Goal: Task Accomplishment & Management: Manage account settings

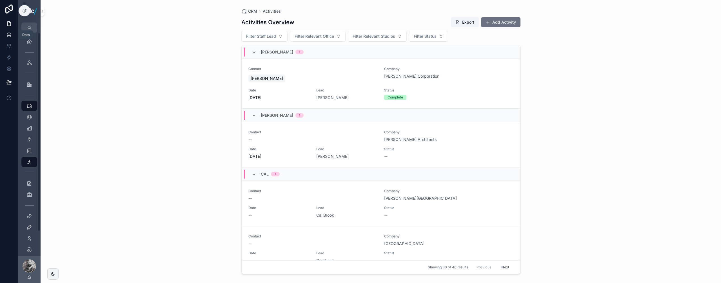
click at [8, 36] on icon at bounding box center [9, 35] width 6 height 6
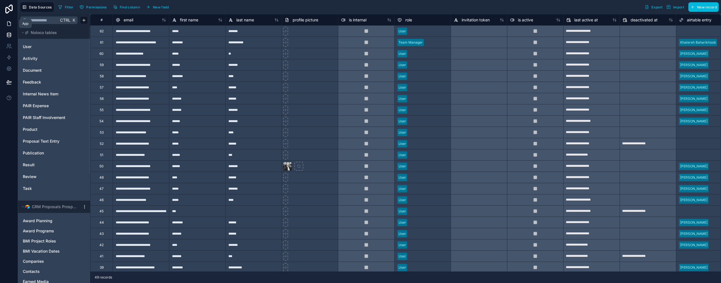
click at [8, 26] on icon at bounding box center [8, 24] width 3 height 4
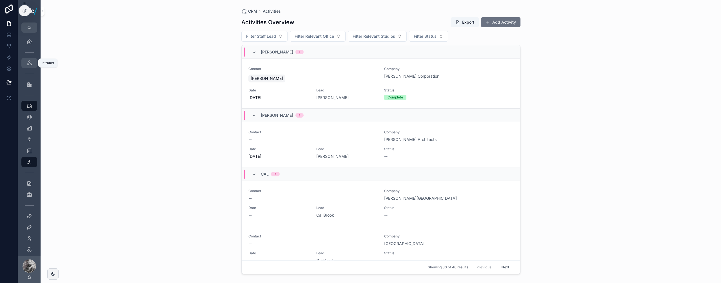
click at [27, 63] on icon "scrollable content" at bounding box center [29, 63] width 6 height 6
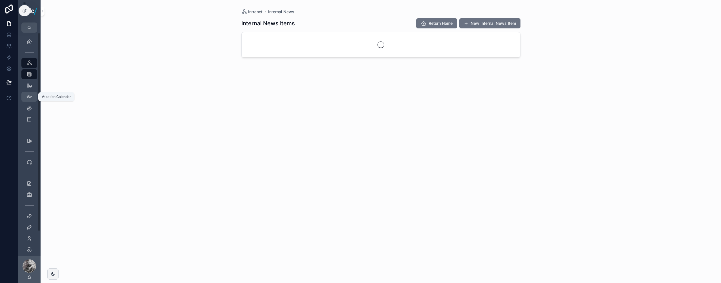
click at [29, 95] on icon "scrollable content" at bounding box center [29, 97] width 6 height 6
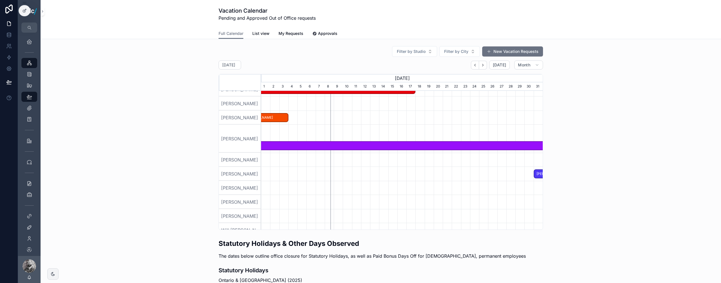
scroll to position [404, 0]
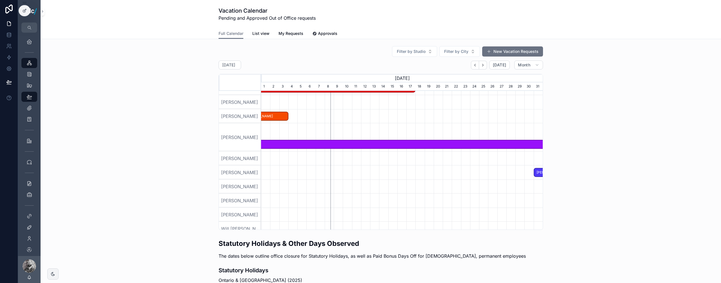
click at [372, 144] on span "[PERSON_NAME]" at bounding box center [402, 144] width 844 height 9
click at [312, 144] on span "[PERSON_NAME]" at bounding box center [402, 144] width 844 height 9
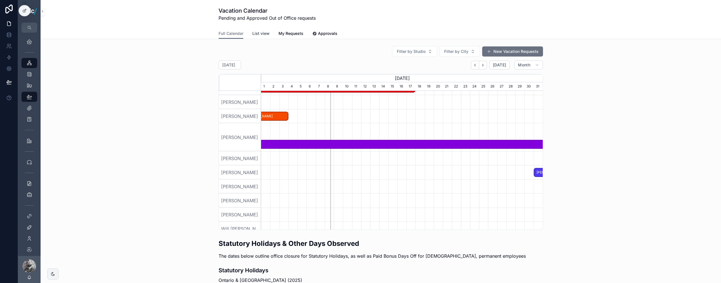
click at [261, 32] on span "List view" at bounding box center [260, 34] width 17 height 6
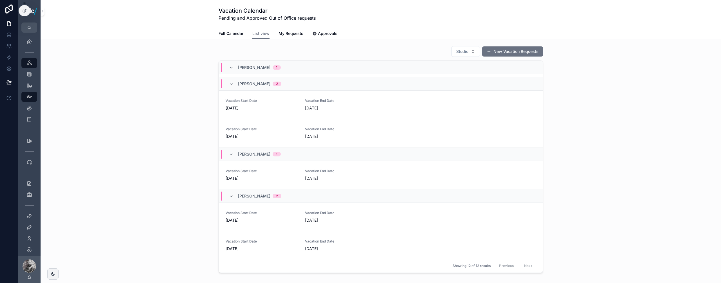
scroll to position [265, 0]
click at [376, 175] on div "Vacation Start Date [DATE] Vacation End Date [DATE]" at bounding box center [381, 174] width 310 height 12
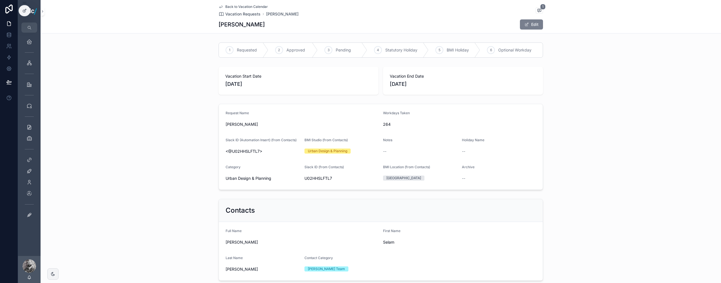
click at [527, 26] on span "scrollable content" at bounding box center [527, 24] width 5 height 5
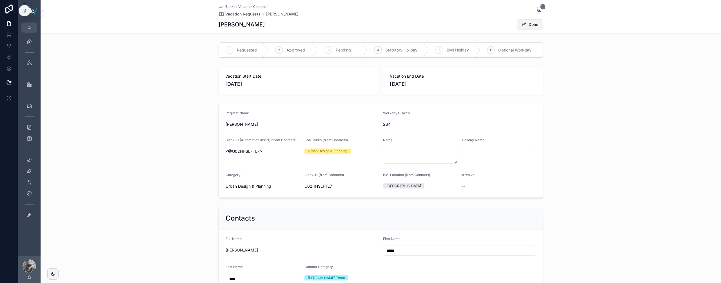
click at [523, 26] on span "scrollable content" at bounding box center [524, 24] width 5 height 5
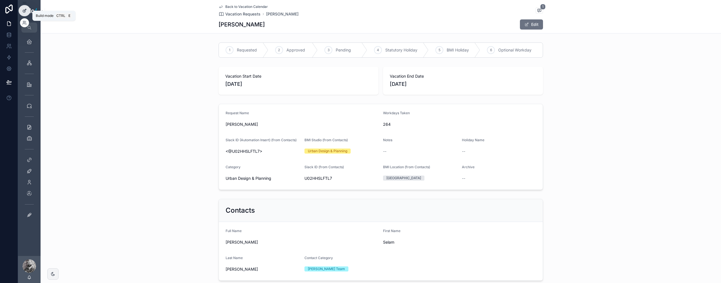
click at [23, 12] on icon at bounding box center [24, 10] width 5 height 5
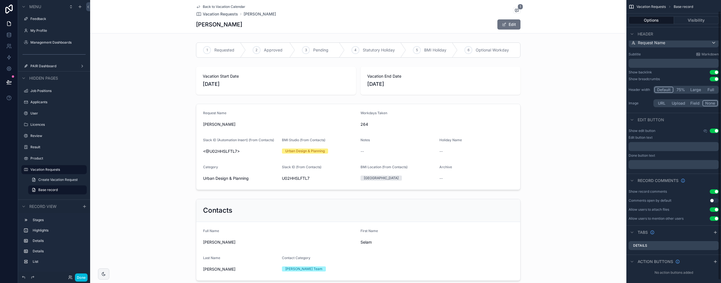
scroll to position [15, 0]
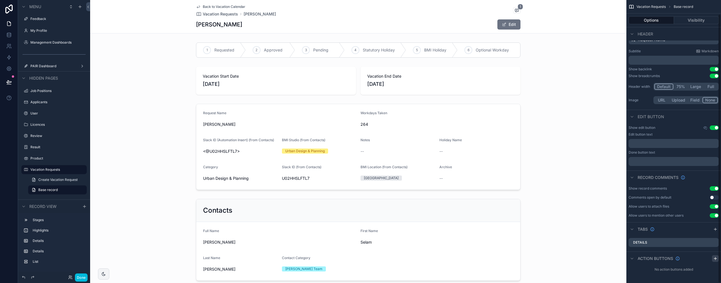
click at [717, 257] on icon "scrollable content" at bounding box center [715, 259] width 5 height 5
click at [661, 273] on div "Action #1 Use setting" at bounding box center [674, 272] width 90 height 9
click at [702, 272] on icon "scrollable content" at bounding box center [703, 272] width 3 height 3
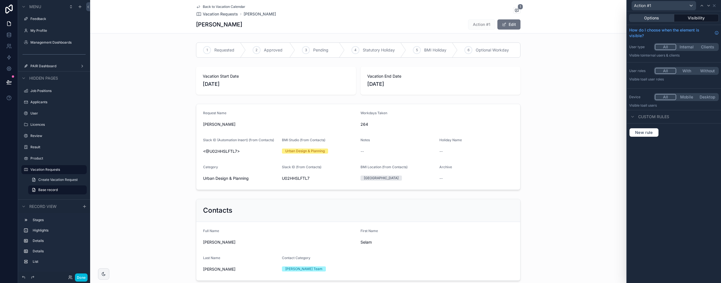
click at [659, 20] on button "Options" at bounding box center [651, 18] width 45 height 8
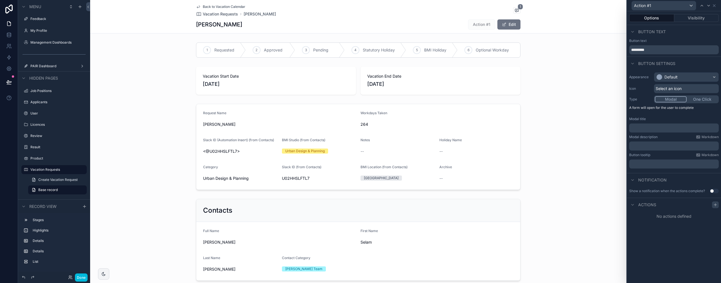
click at [715, 206] on icon at bounding box center [715, 205] width 5 height 5
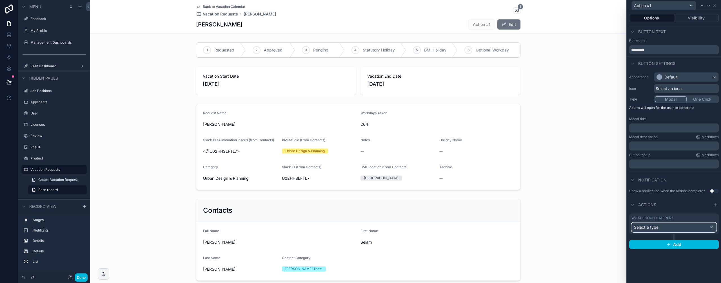
click at [675, 227] on div "Select a type" at bounding box center [674, 227] width 85 height 9
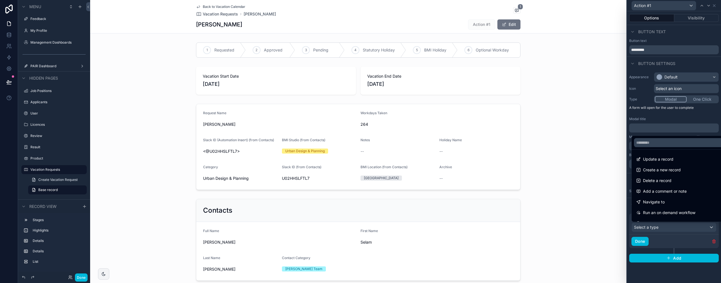
click at [663, 181] on span "Delete a record" at bounding box center [657, 180] width 28 height 7
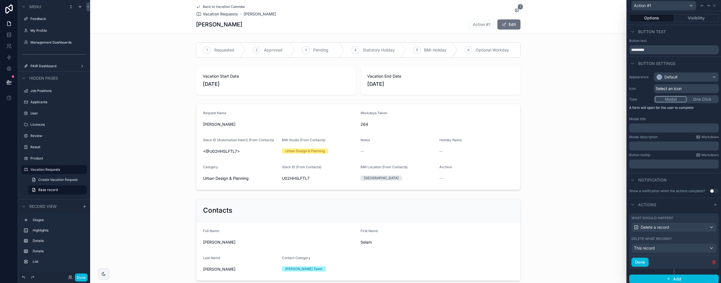
scroll to position [3, 0]
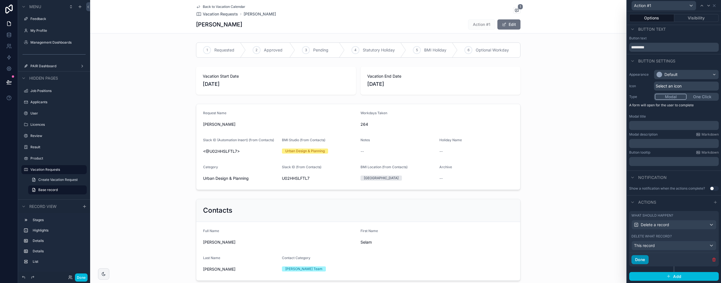
click at [642, 257] on button "Done" at bounding box center [640, 260] width 17 height 9
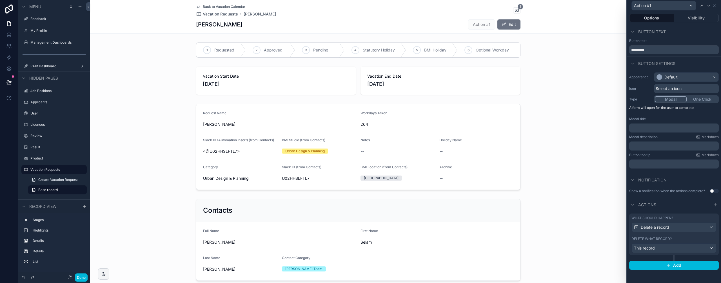
scroll to position [0, 0]
click at [656, 252] on div "This record" at bounding box center [674, 248] width 85 height 9
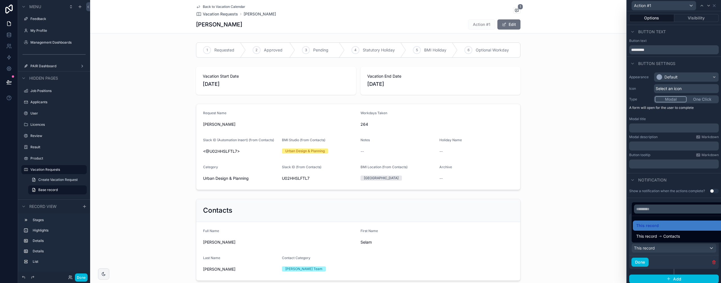
click at [656, 250] on div at bounding box center [674, 141] width 94 height 283
click at [670, 184] on div "Notification" at bounding box center [674, 180] width 94 height 14
click at [667, 80] on div "Default" at bounding box center [686, 77] width 64 height 9
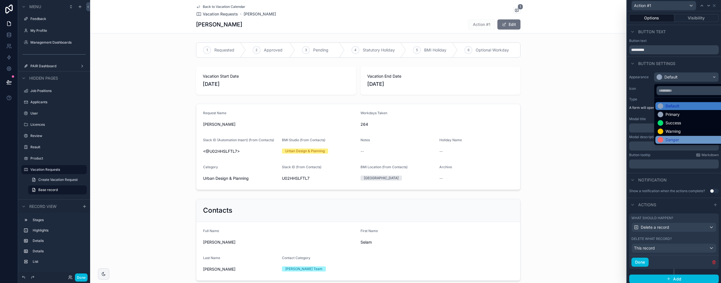
click at [671, 138] on div "Danger" at bounding box center [673, 140] width 14 height 6
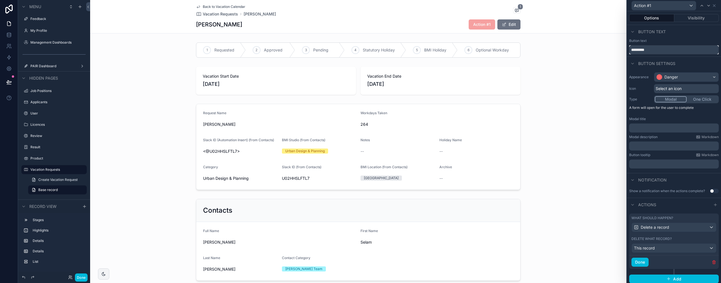
click at [656, 50] on input "*********" at bounding box center [674, 49] width 90 height 9
type input "******"
click at [691, 15] on button "Visibility" at bounding box center [696, 18] width 45 height 8
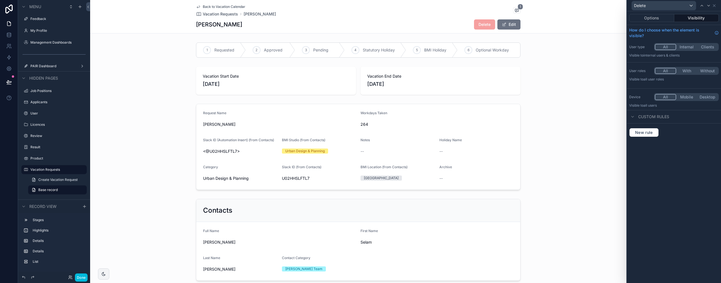
click at [690, 71] on button "With" at bounding box center [686, 71] width 21 height 6
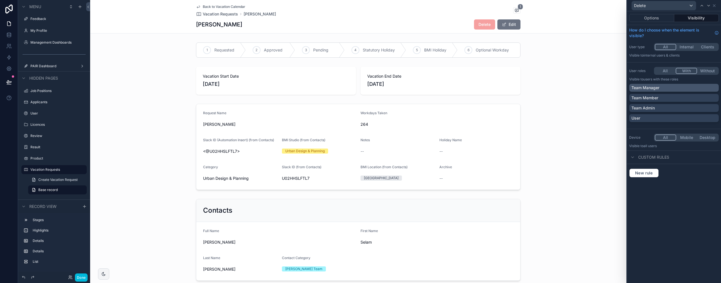
click at [654, 88] on p "Team Manager" at bounding box center [646, 88] width 28 height 6
click at [652, 110] on p "Team Admin" at bounding box center [643, 108] width 23 height 6
click at [487, 23] on span "Delete" at bounding box center [484, 24] width 21 height 10
click at [81, 276] on button "Done" at bounding box center [81, 278] width 13 height 8
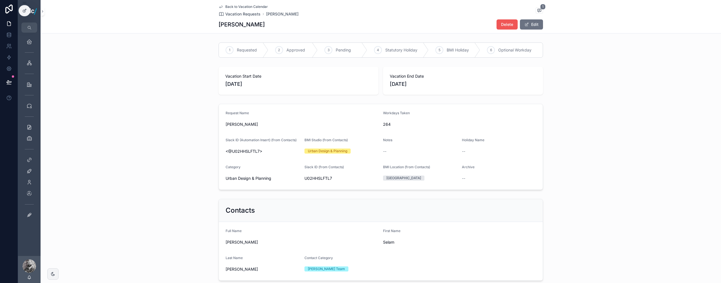
click at [508, 24] on span "Delete" at bounding box center [507, 25] width 12 height 6
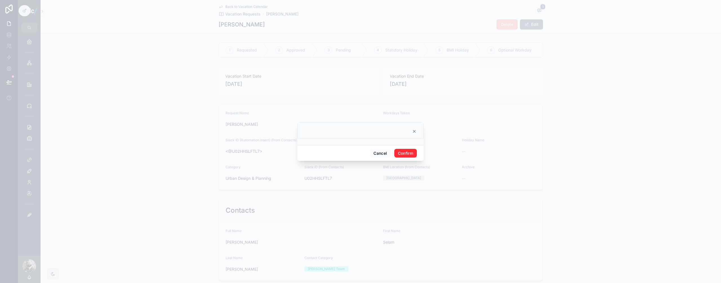
click at [403, 155] on button "Confirm" at bounding box center [405, 153] width 23 height 9
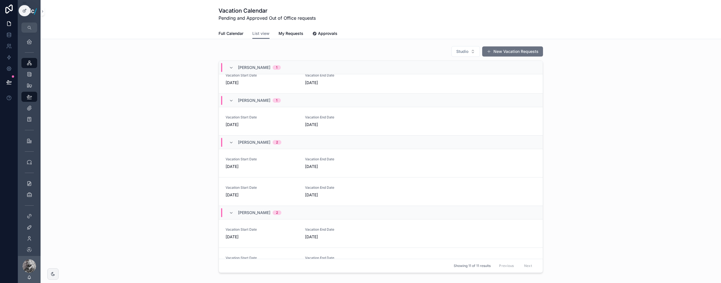
scroll to position [223, 0]
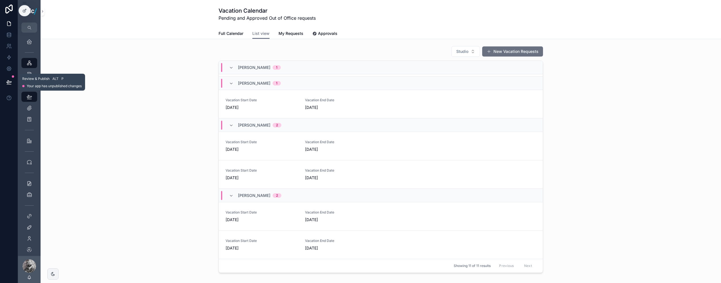
click at [7, 86] on button at bounding box center [9, 82] width 12 height 16
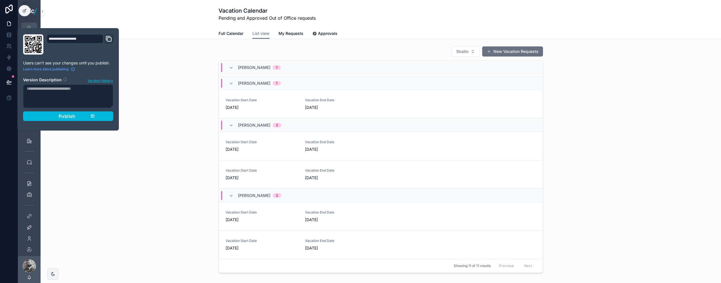
click at [64, 116] on span "Publish" at bounding box center [67, 117] width 17 height 6
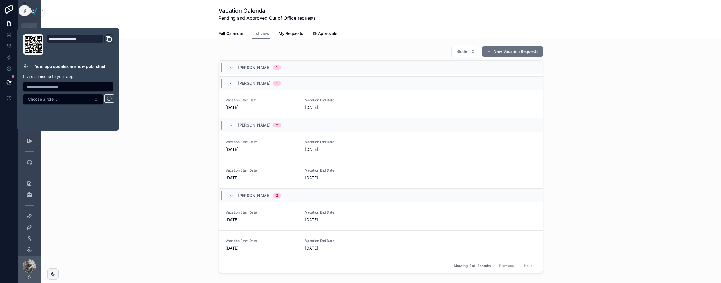
scroll to position [200, 0]
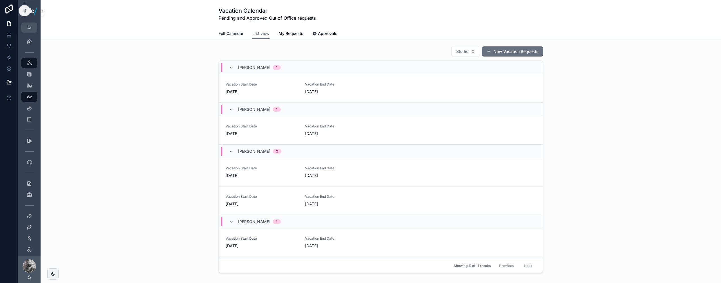
click at [233, 32] on span "Full Calendar" at bounding box center [231, 34] width 25 height 6
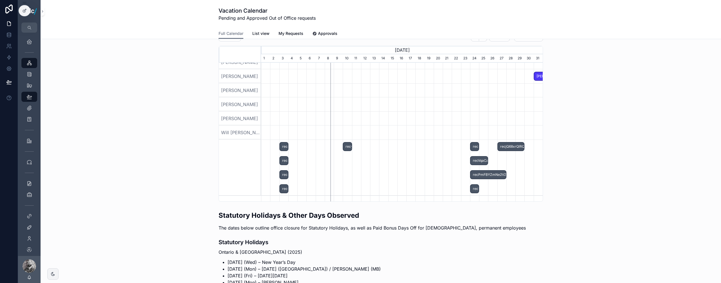
scroll to position [0, 347]
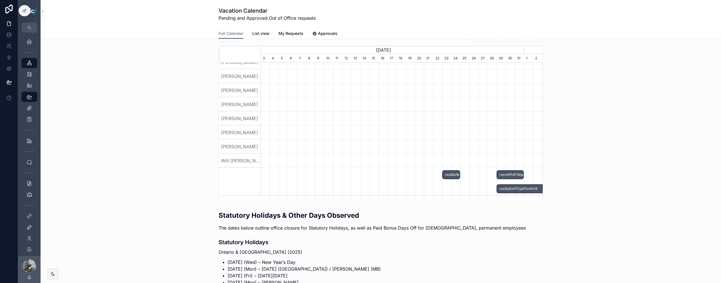
scroll to position [416, 0]
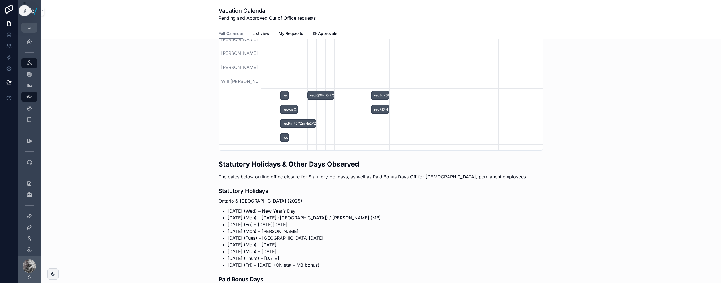
scroll to position [56, 0]
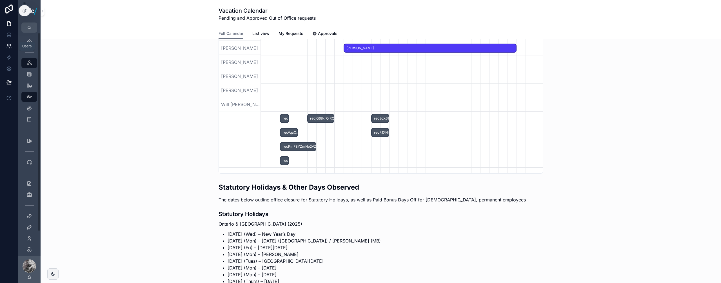
click at [6, 44] on icon at bounding box center [9, 46] width 6 height 6
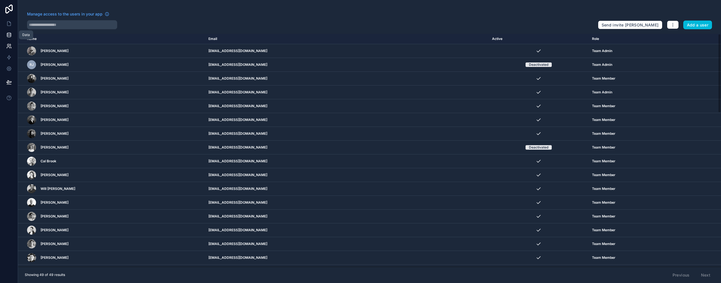
click at [8, 36] on icon at bounding box center [9, 35] width 6 height 6
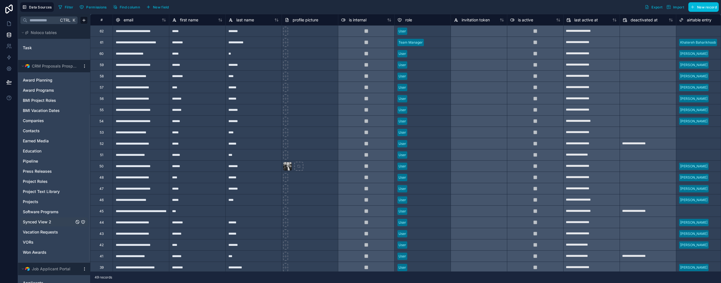
scroll to position [169, 0]
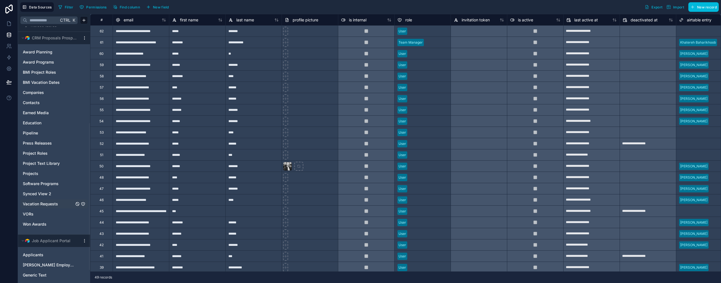
click at [54, 201] on div "Vacation Requests" at bounding box center [54, 204] width 68 height 9
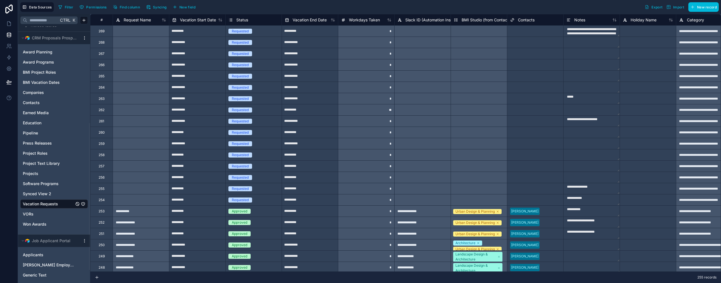
click at [336, 202] on input "*********" at bounding box center [310, 200] width 56 height 9
select select "****"
select select "**"
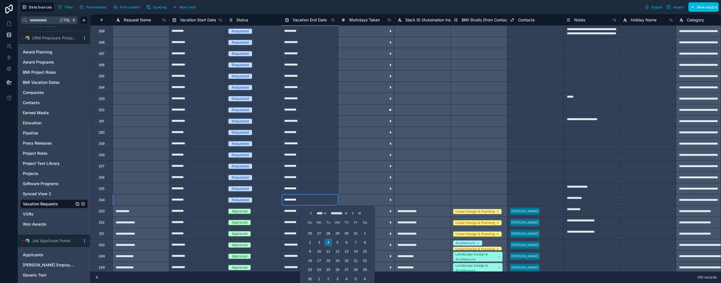
click at [585, 200] on textarea "**********" at bounding box center [592, 200] width 56 height 11
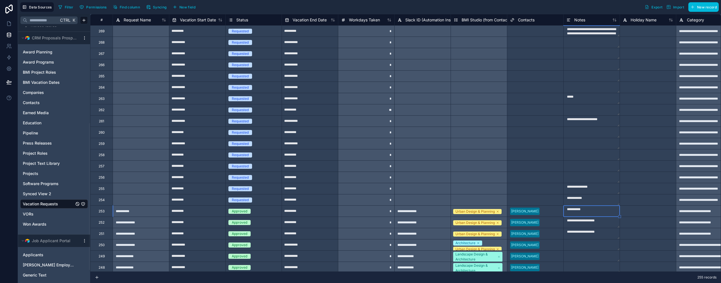
click at [589, 191] on textarea "**********" at bounding box center [592, 188] width 56 height 11
click at [583, 118] on textarea "**********" at bounding box center [592, 121] width 56 height 11
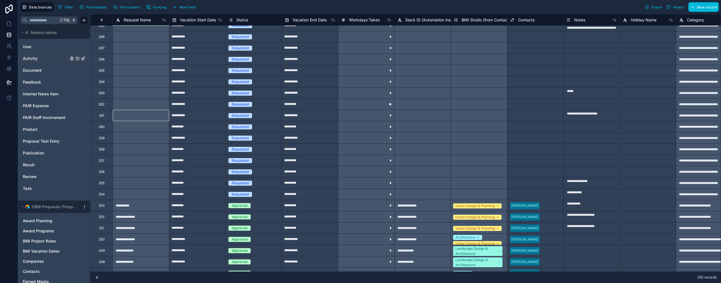
click at [31, 55] on div "Activity" at bounding box center [54, 58] width 68 height 9
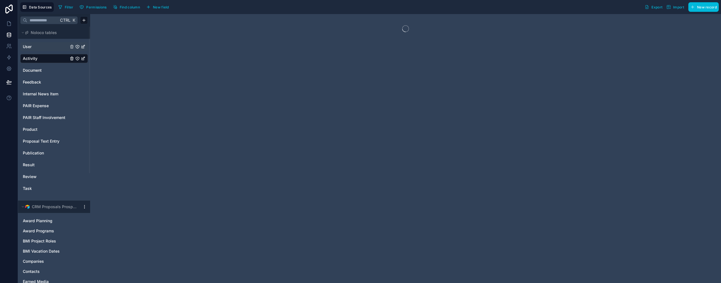
click at [31, 50] on div "User" at bounding box center [54, 46] width 68 height 9
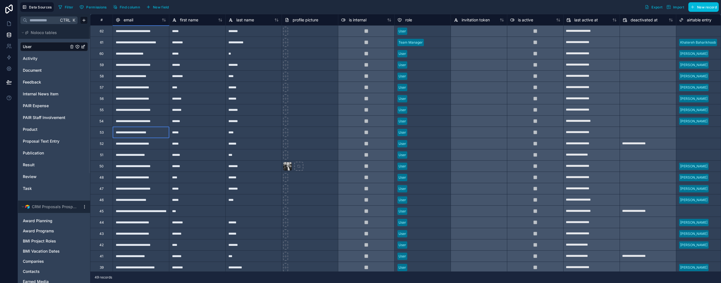
click at [153, 133] on div "**********" at bounding box center [141, 132] width 56 height 11
click at [477, 54] on div at bounding box center [479, 53] width 56 height 11
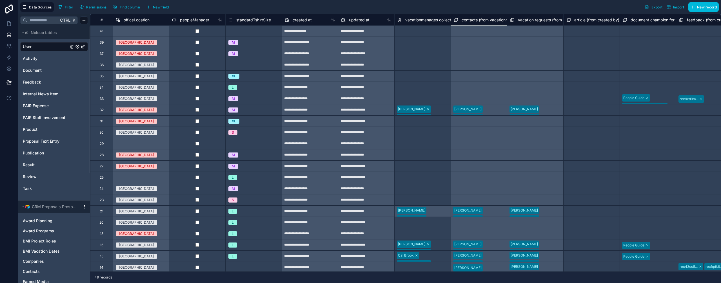
scroll to position [254, 1521]
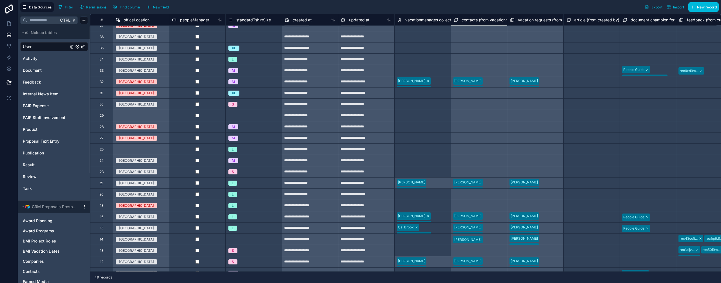
click at [443, 155] on div "Select a vacationmanages collection" at bounding box center [423, 149] width 56 height 11
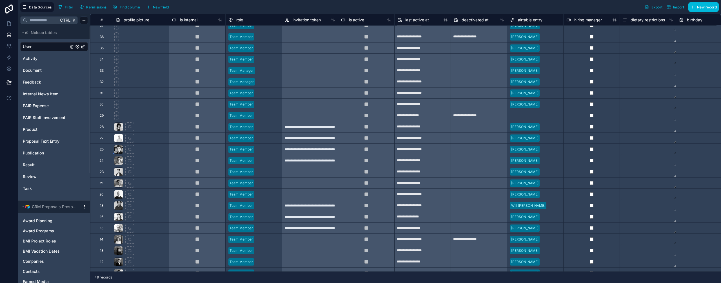
scroll to position [254, 113]
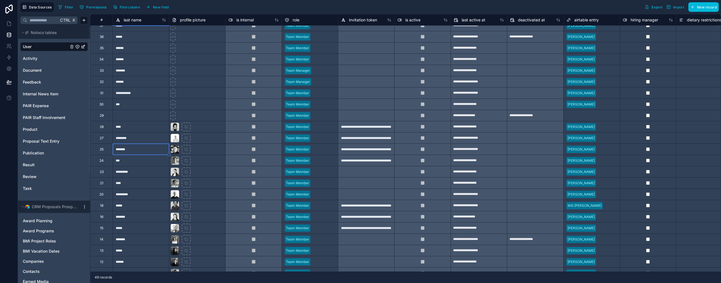
click at [589, 116] on div "Select a airtable entry" at bounding box center [584, 116] width 35 height 5
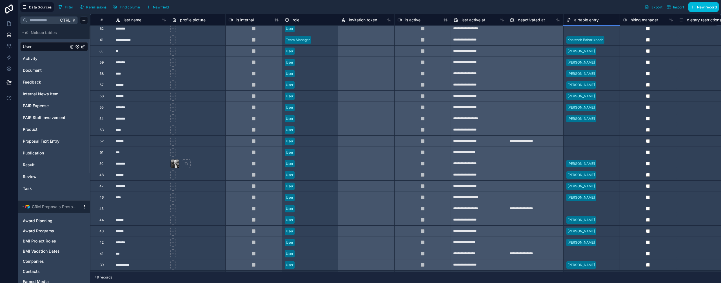
scroll to position [0, 113]
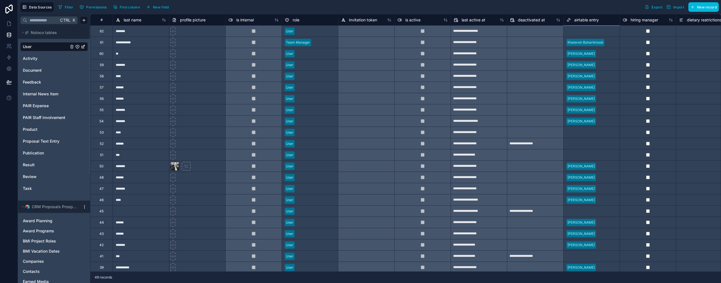
click at [357, 34] on div at bounding box center [366, 30] width 56 height 11
click at [594, 135] on div "Select a airtable entry" at bounding box center [592, 133] width 56 height 8
click at [591, 149] on div "Select a airtable entry" at bounding box center [592, 143] width 56 height 11
click at [589, 155] on div "Select a airtable entry" at bounding box center [584, 155] width 35 height 5
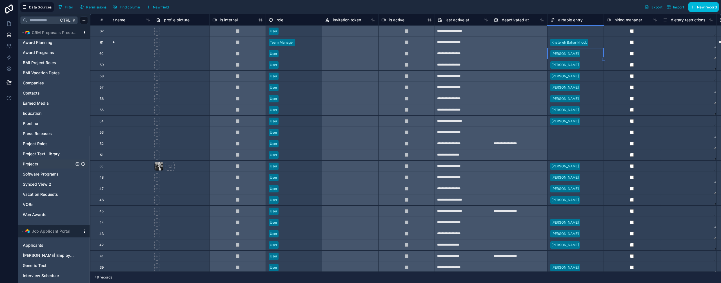
scroll to position [164, 0]
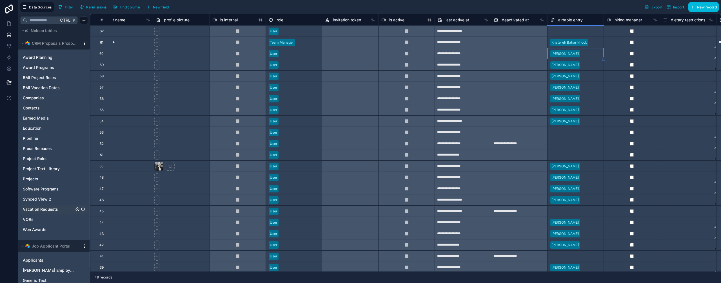
click at [53, 208] on span "Vacation Requests" at bounding box center [40, 210] width 35 height 6
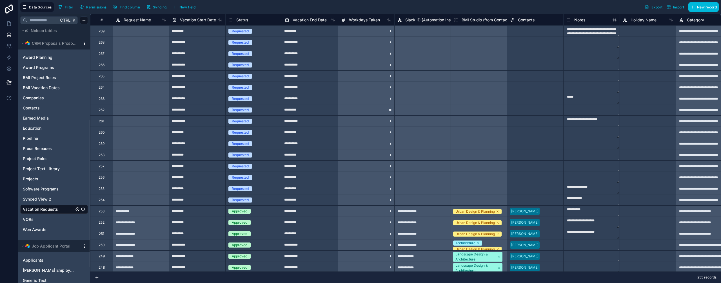
click at [529, 139] on div "Select a Contacts" at bounding box center [535, 143] width 56 height 11
click at [534, 119] on div "Select a Contacts" at bounding box center [524, 121] width 28 height 5
click at [534, 121] on div "Select a Contacts" at bounding box center [524, 121] width 28 height 5
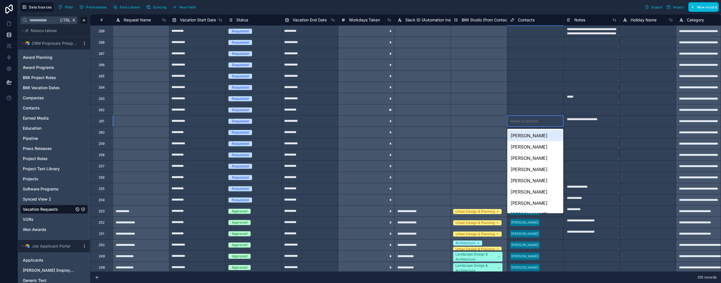
type input "**"
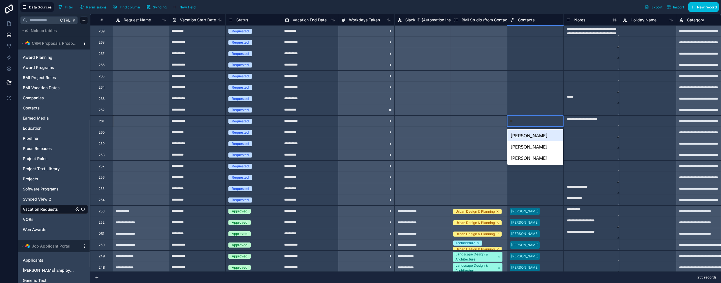
click at [528, 138] on div "[PERSON_NAME]" at bounding box center [535, 135] width 56 height 11
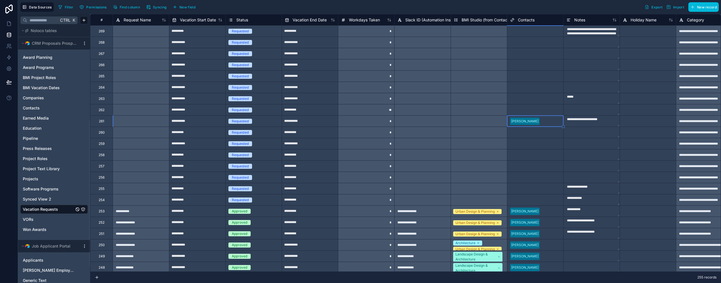
click at [532, 139] on div "Select a Contacts" at bounding box center [535, 143] width 56 height 11
click at [476, 123] on div "Select a BMI Studio (from Contacts)" at bounding box center [479, 121] width 56 height 11
click at [596, 35] on textarea "**********" at bounding box center [592, 31] width 56 height 11
click at [598, 32] on textarea "**********" at bounding box center [592, 48] width 56 height 45
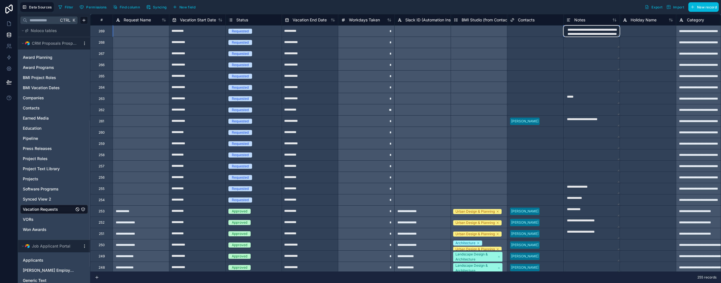
click at [598, 32] on textarea "**********" at bounding box center [592, 31] width 56 height 11
click at [483, 33] on div "Select a BMI Studio (from Contacts)" at bounding box center [479, 30] width 56 height 11
click at [526, 31] on div "Select a Contacts" at bounding box center [524, 31] width 28 height 5
click at [8, 24] on icon at bounding box center [9, 24] width 6 height 6
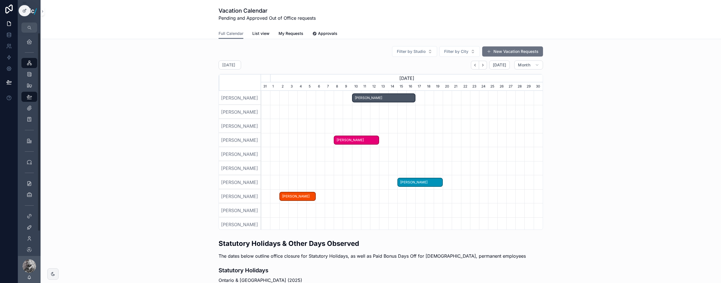
scroll to position [0, 282]
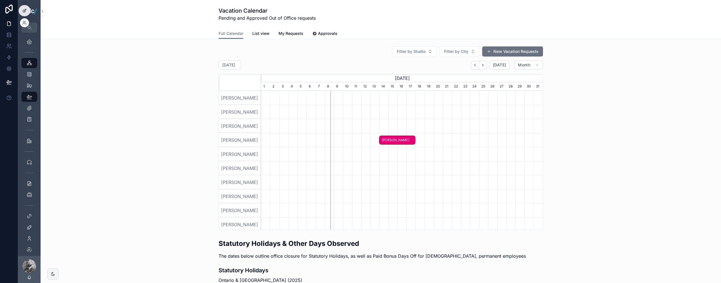
click at [25, 10] on icon at bounding box center [24, 10] width 5 height 5
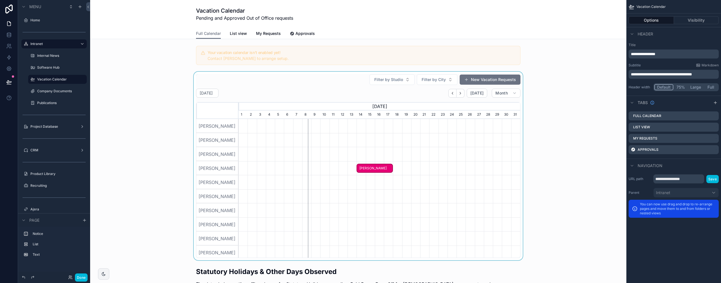
click at [496, 79] on div "scrollable content" at bounding box center [358, 166] width 527 height 189
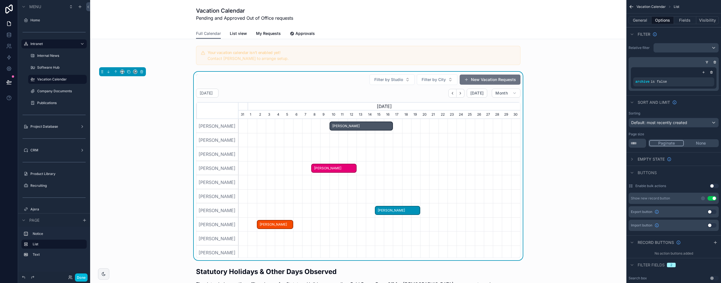
click at [496, 79] on button "New Vacation Requests" at bounding box center [490, 80] width 61 height 10
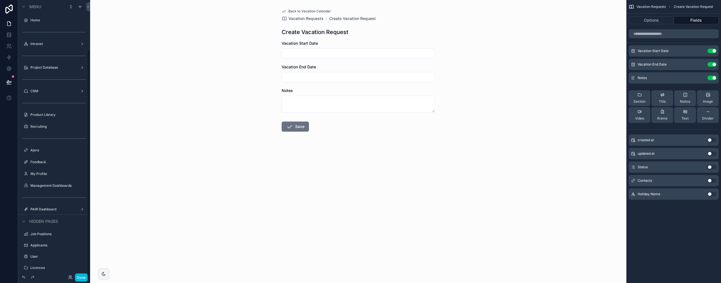
click at [496, 79] on div "Back to Vacation Calendar Vacation Requests Create Vacation Request Create Vaca…" at bounding box center [358, 141] width 536 height 283
click at [677, 180] on div "Contacts Use setting" at bounding box center [674, 180] width 90 height 11
click at [659, 19] on button "Options" at bounding box center [651, 20] width 45 height 8
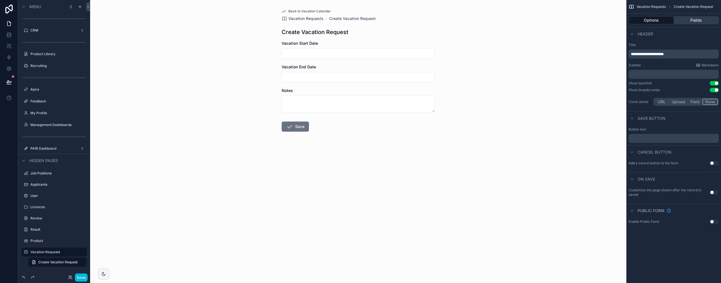
click at [683, 18] on button "Fields" at bounding box center [696, 20] width 45 height 8
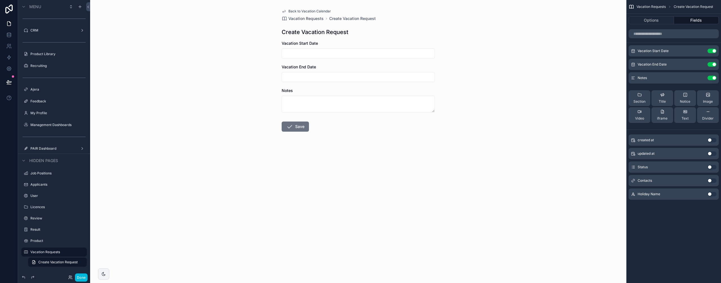
click at [712, 181] on button "Use setting" at bounding box center [712, 181] width 9 height 5
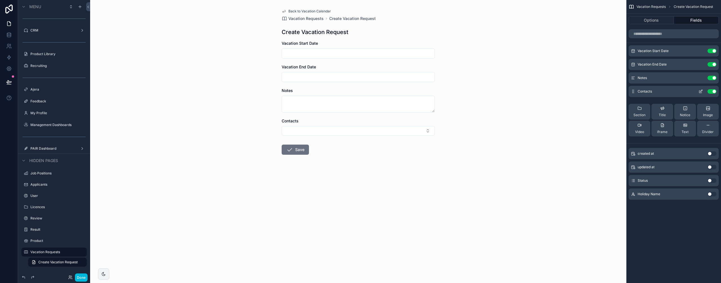
click at [702, 90] on icon "scrollable content" at bounding box center [701, 91] width 5 height 5
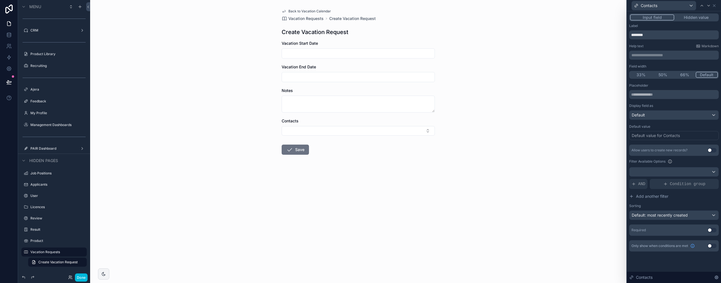
click at [700, 17] on button "Hidden value" at bounding box center [696, 17] width 44 height 6
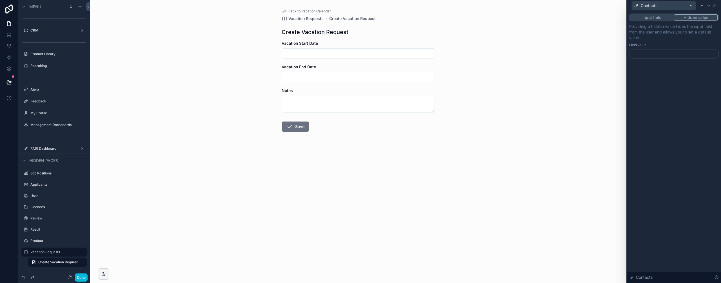
click at [645, 54] on div at bounding box center [674, 54] width 90 height 9
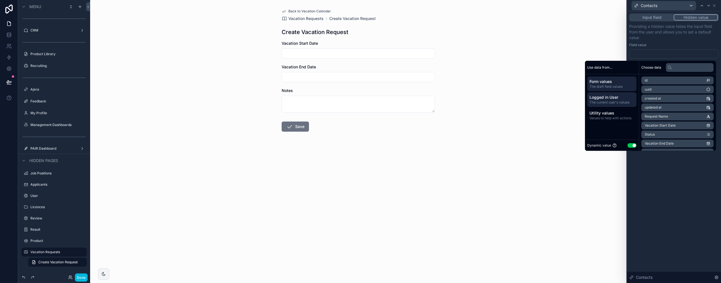
click at [615, 98] on span "Logged in User" at bounding box center [612, 98] width 45 height 6
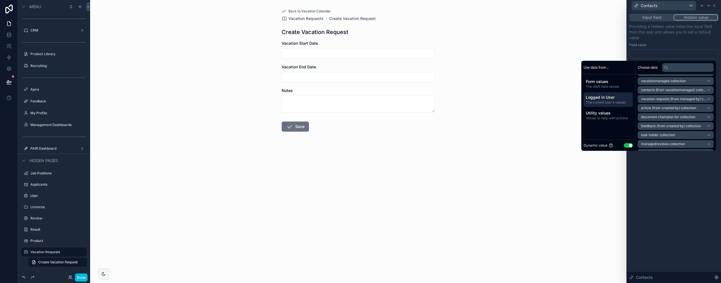
scroll to position [56, 0]
click at [676, 66] on input "text" at bounding box center [688, 67] width 52 height 9
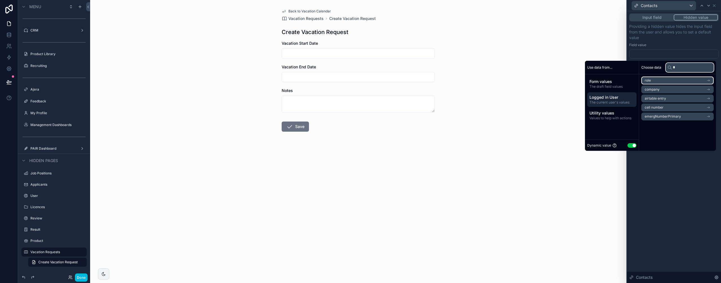
scroll to position [0, 0]
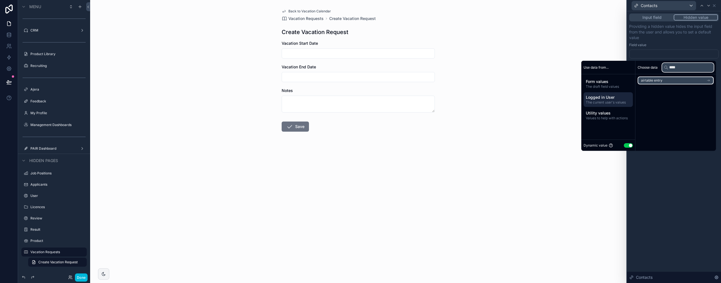
type input "****"
click at [665, 82] on li "airtable entry" at bounding box center [676, 81] width 76 height 8
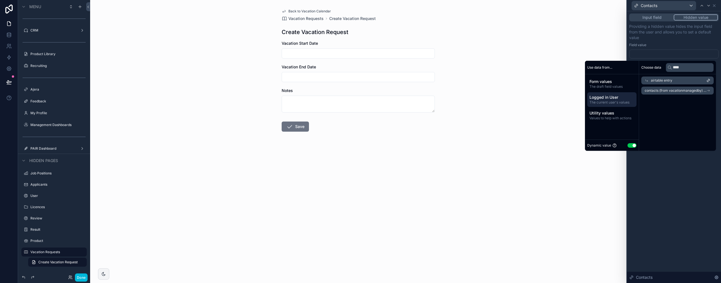
click at [672, 80] on div "airtable entry" at bounding box center [678, 81] width 72 height 8
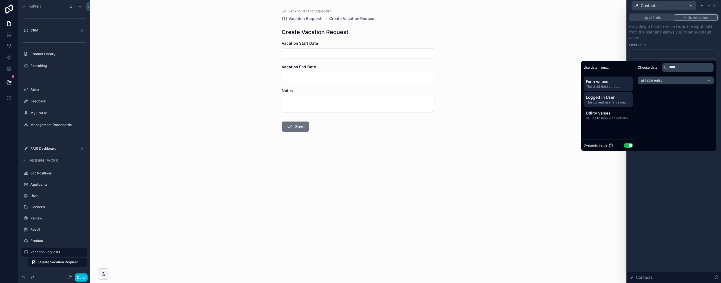
click at [612, 86] on span "The draft field values" at bounding box center [608, 87] width 45 height 5
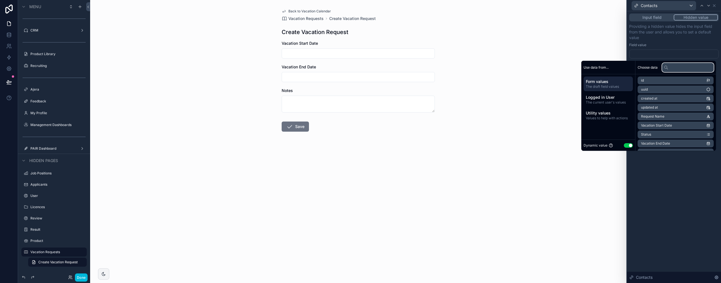
click at [678, 68] on input "text" at bounding box center [688, 67] width 52 height 9
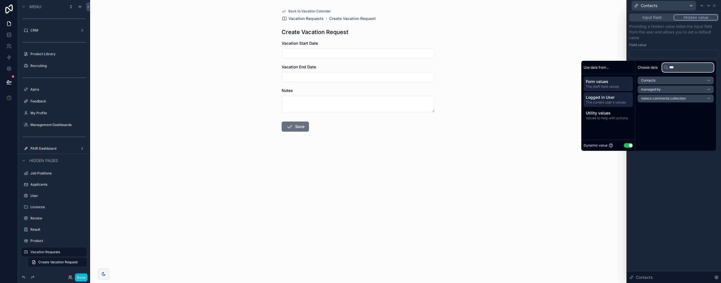
type input "***"
click at [606, 98] on span "Logged in User" at bounding box center [608, 98] width 45 height 6
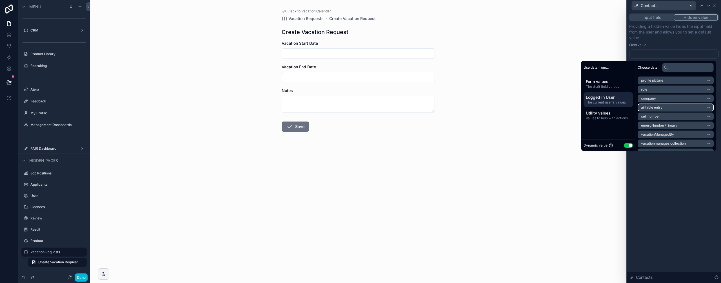
click at [680, 106] on li "airtable entry" at bounding box center [676, 108] width 76 height 8
click at [674, 90] on li "airtable entry" at bounding box center [676, 91] width 76 height 8
click at [687, 92] on li "airtable entry" at bounding box center [676, 91] width 76 height 8
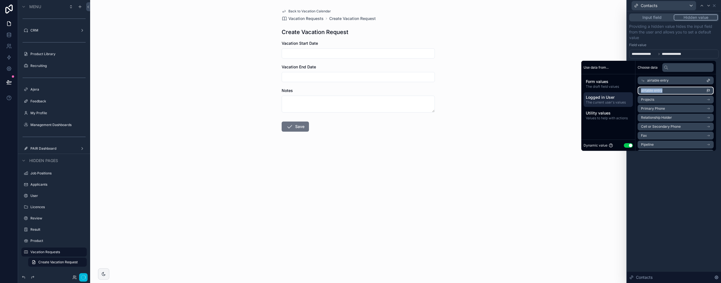
click at [687, 92] on li "airtable entry" at bounding box center [676, 91] width 76 height 8
click at [663, 177] on div "**********" at bounding box center [674, 147] width 94 height 272
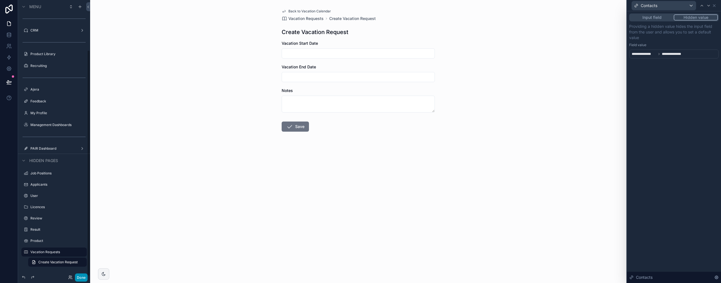
click at [84, 276] on button "Done" at bounding box center [81, 278] width 13 height 8
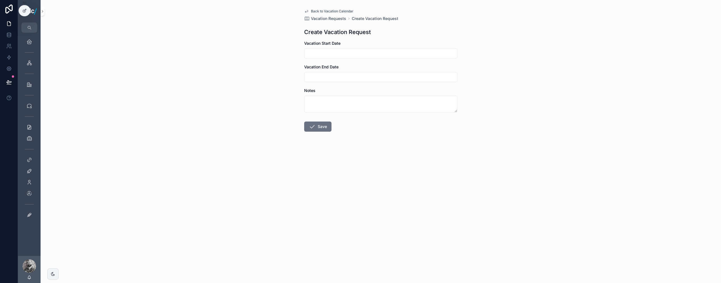
click at [346, 51] on input "scrollable content" at bounding box center [381, 54] width 153 height 8
click at [391, 110] on button "9" at bounding box center [391, 112] width 10 height 10
type input "*********"
click at [330, 80] on input "scrollable content" at bounding box center [381, 77] width 153 height 8
click at [400, 136] on button "10" at bounding box center [401, 136] width 10 height 10
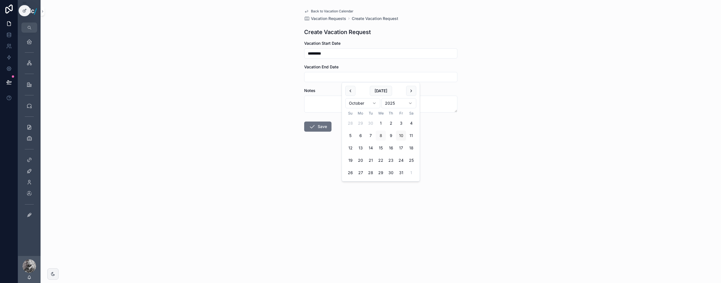
type input "**********"
click at [317, 128] on button "Save" at bounding box center [317, 127] width 27 height 10
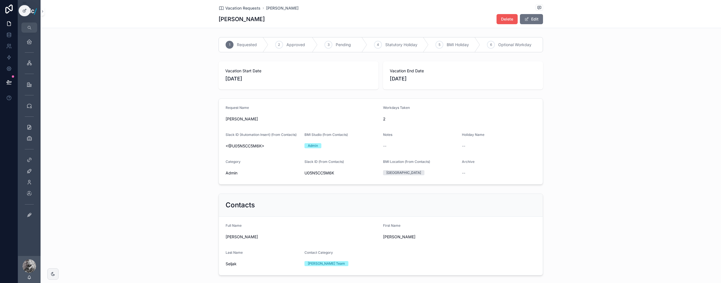
click at [509, 18] on span "Delete" at bounding box center [507, 19] width 12 height 6
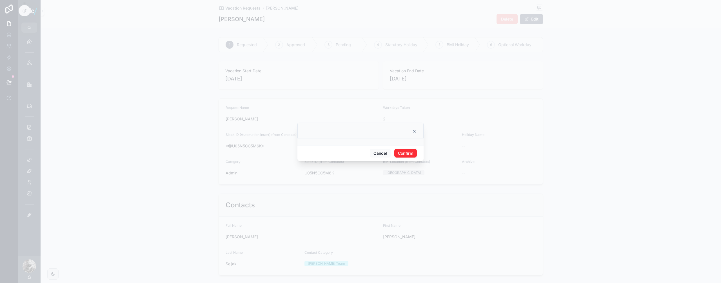
click at [407, 154] on button "Confirm" at bounding box center [405, 153] width 23 height 9
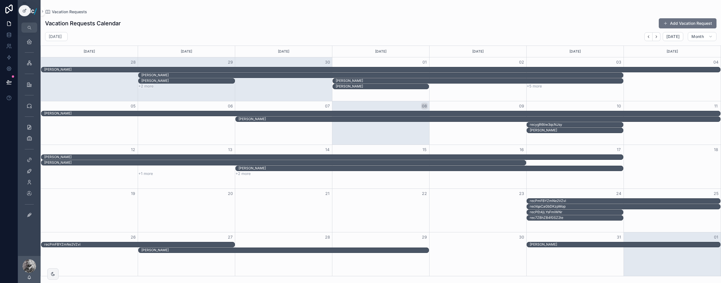
click at [73, 9] on div "Vacation Requests Vacation Requests Calendar Add Vacation Request [DATE] [DATE]…" at bounding box center [381, 138] width 681 height 277
click at [77, 11] on span "Vacation Requests" at bounding box center [69, 12] width 35 height 6
click at [32, 39] on icon "scrollable content" at bounding box center [29, 42] width 6 height 6
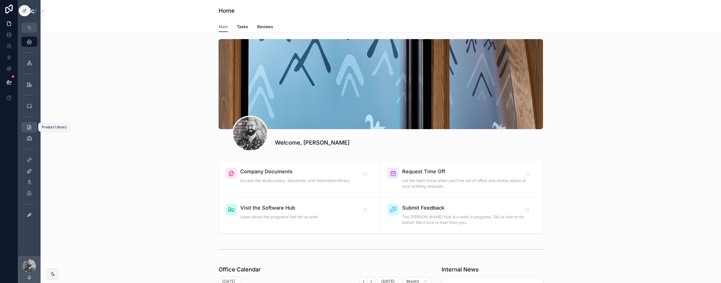
click at [27, 130] on div "Product Library" at bounding box center [29, 127] width 9 height 9
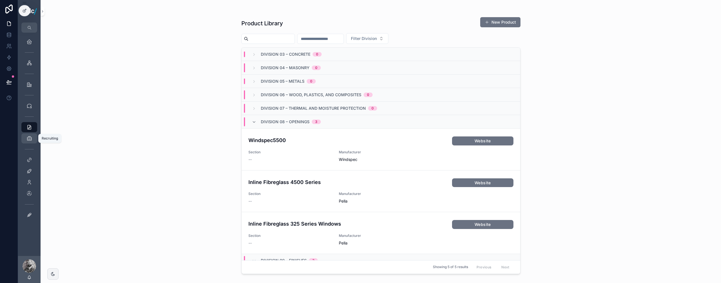
click at [24, 141] on link "Recruiting" at bounding box center [29, 139] width 16 height 10
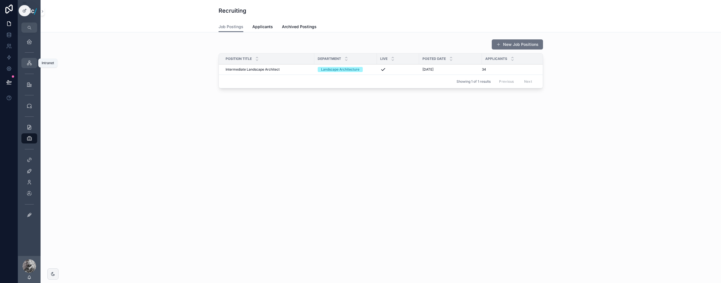
click at [29, 64] on icon "scrollable content" at bounding box center [29, 63] width 6 height 6
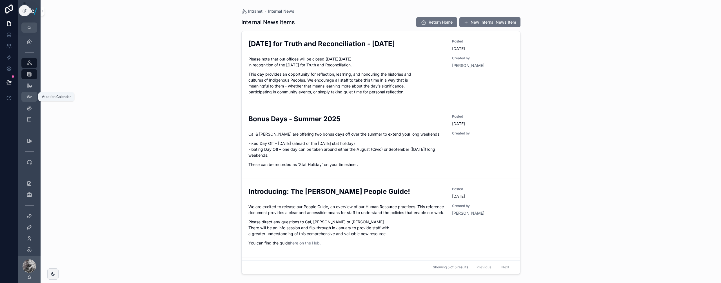
click at [31, 98] on icon "scrollable content" at bounding box center [29, 97] width 6 height 6
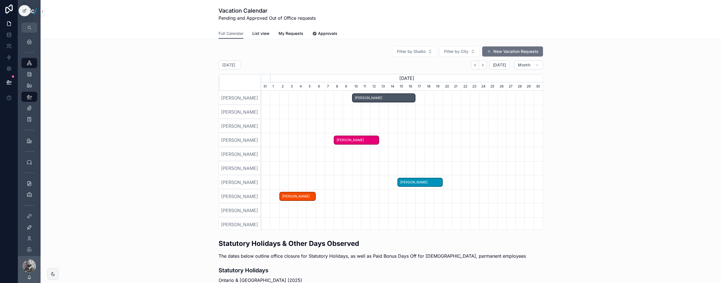
scroll to position [0, 282]
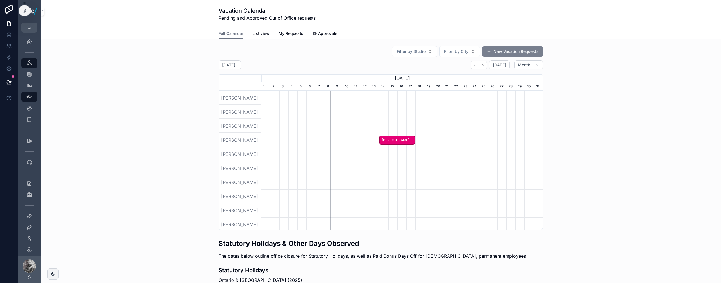
click at [496, 50] on button "New Vacation Requests" at bounding box center [512, 51] width 61 height 10
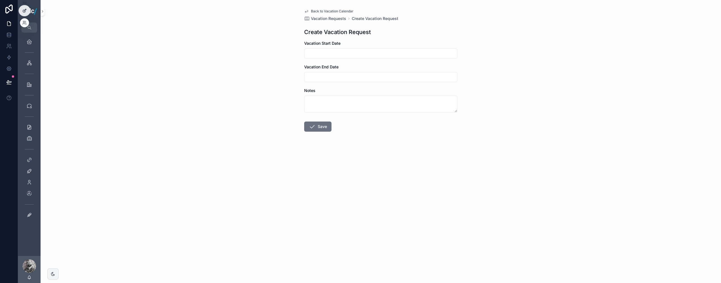
click at [25, 9] on icon at bounding box center [25, 9] width 1 height 1
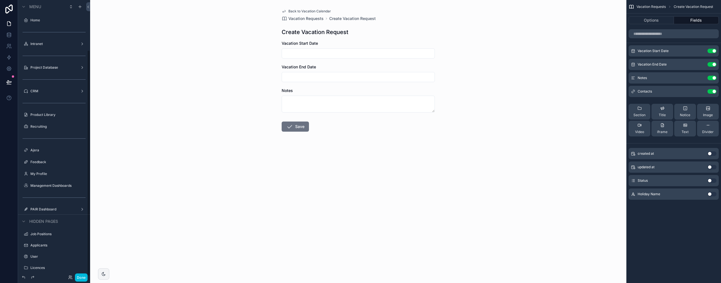
scroll to position [61, 0]
click at [655, 18] on button "Options" at bounding box center [651, 20] width 45 height 8
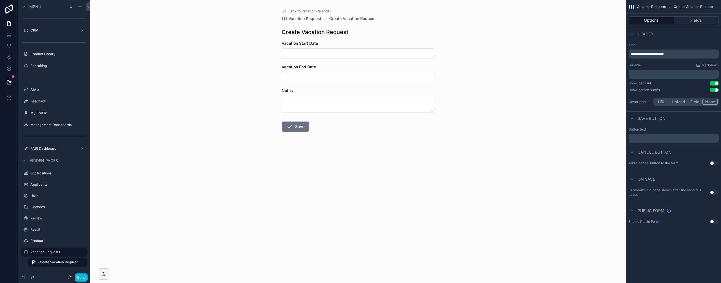
click at [710, 192] on button "Use setting" at bounding box center [714, 192] width 9 height 5
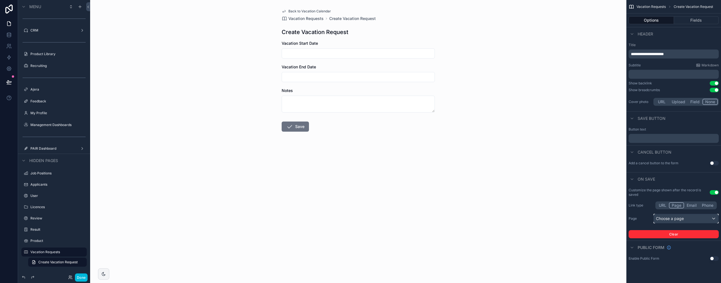
click at [685, 218] on div "Choose a page" at bounding box center [686, 218] width 65 height 9
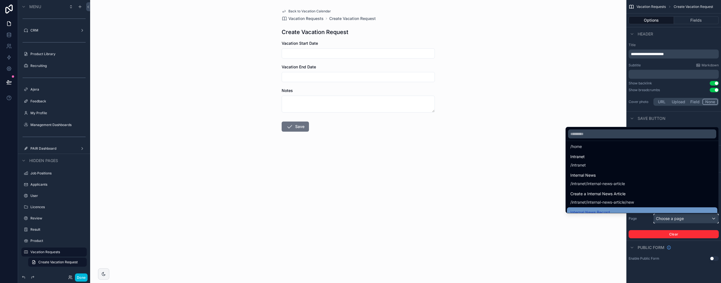
scroll to position [0, 0]
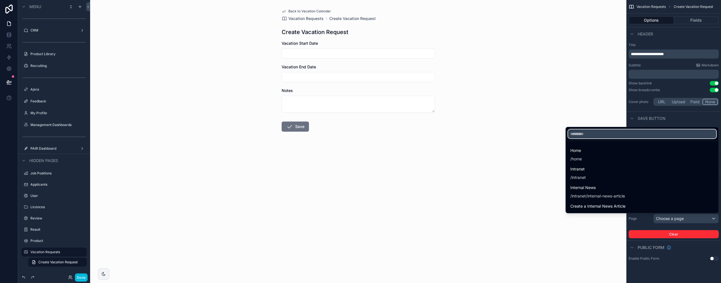
click at [625, 134] on input "text" at bounding box center [642, 134] width 148 height 9
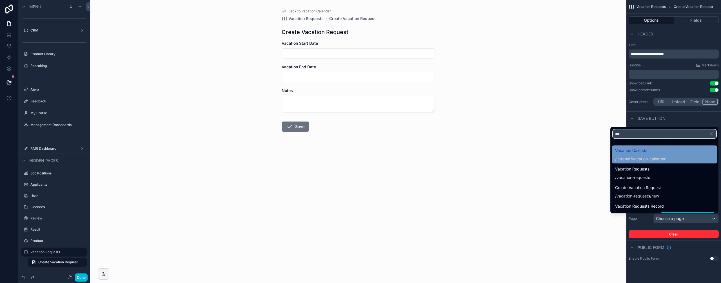
type input "***"
click at [642, 151] on span "Vacation Calendar" at bounding box center [640, 150] width 50 height 7
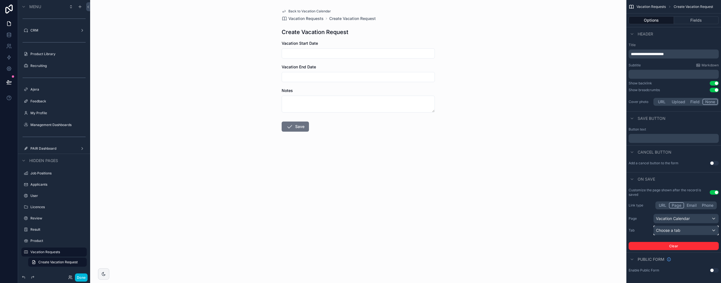
click at [675, 232] on span "Choose a tab" at bounding box center [668, 230] width 25 height 5
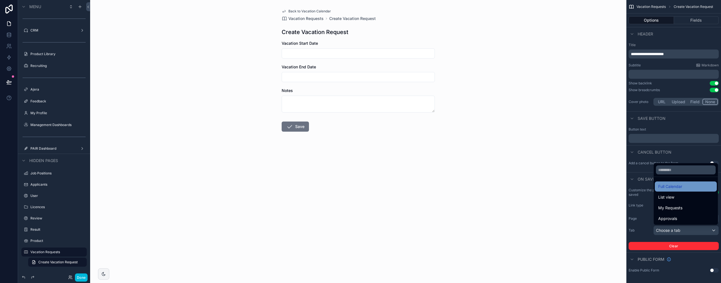
click at [675, 187] on span "Full Calendar" at bounding box center [670, 186] width 24 height 7
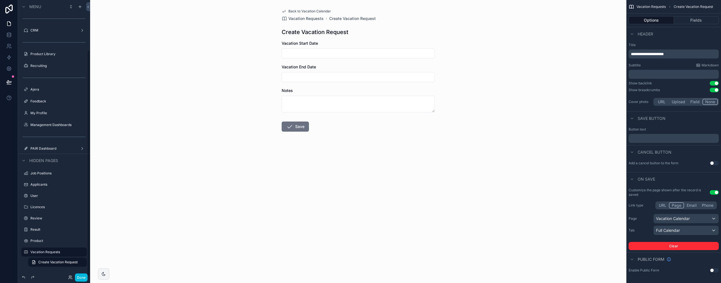
click at [79, 278] on button "Done" at bounding box center [81, 278] width 13 height 8
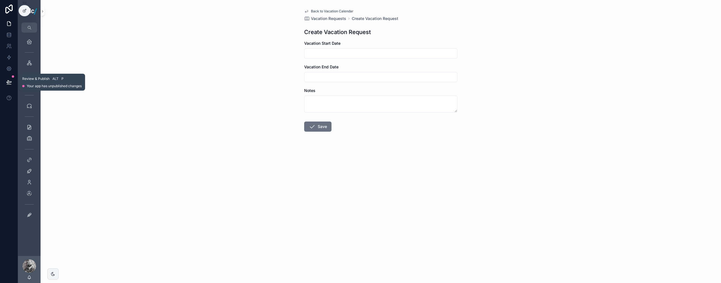
click at [7, 81] on icon at bounding box center [9, 82] width 6 height 6
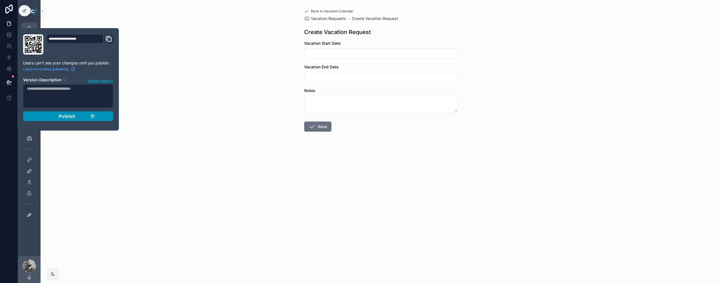
click at [56, 118] on div "Publish" at bounding box center [68, 117] width 54 height 6
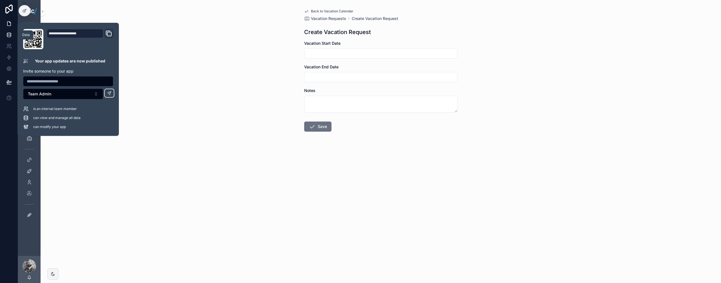
click at [10, 35] on icon at bounding box center [9, 35] width 4 height 2
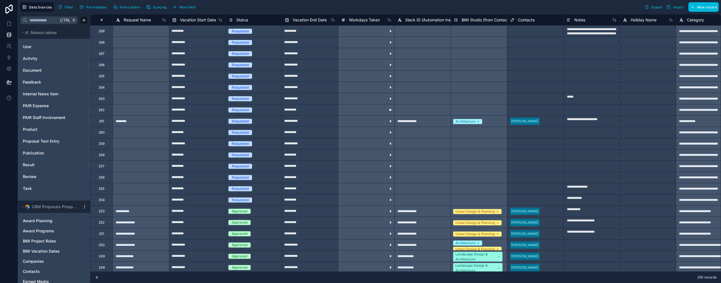
click at [527, 30] on div "Select a Contacts" at bounding box center [524, 31] width 28 height 5
click at [482, 33] on div "Select a BMI Studio (from Contacts)" at bounding box center [479, 30] width 56 height 11
click at [477, 32] on div "Select a BMI Studio (from Contacts)" at bounding box center [479, 30] width 56 height 11
click at [470, 32] on div "Select a BMI Studio (from Contacts)" at bounding box center [479, 30] width 56 height 11
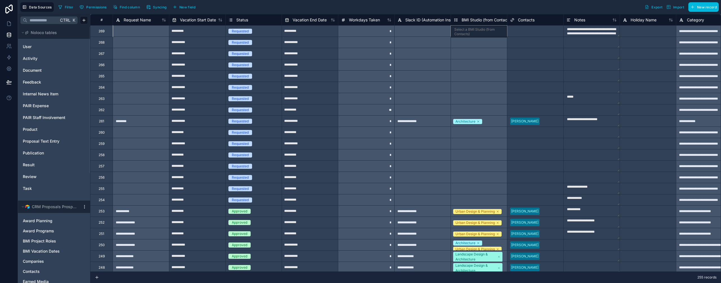
click at [432, 34] on div at bounding box center [422, 30] width 56 height 11
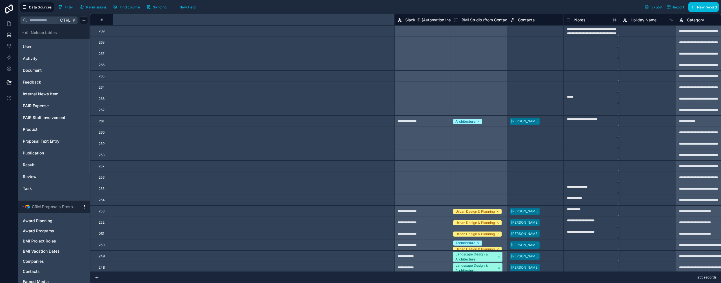
scroll to position [0, 410]
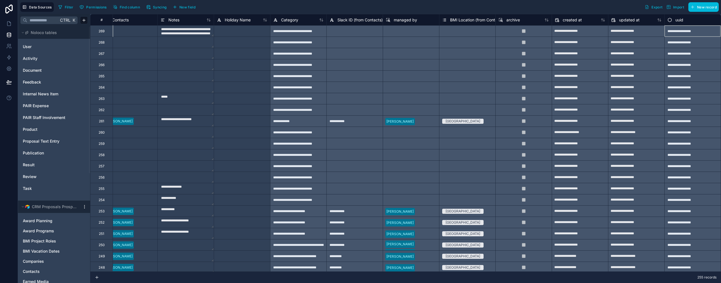
click at [188, 10] on button "New field" at bounding box center [184, 7] width 27 height 8
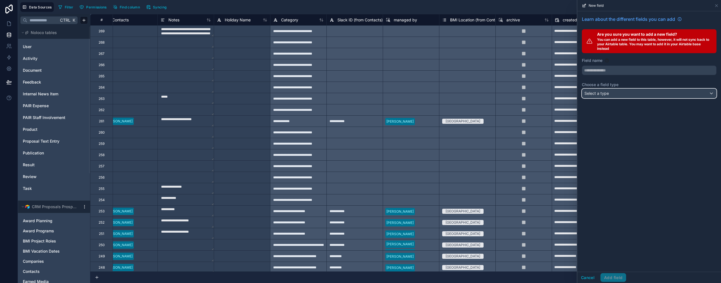
click at [637, 94] on div "Select a type" at bounding box center [649, 93] width 134 height 9
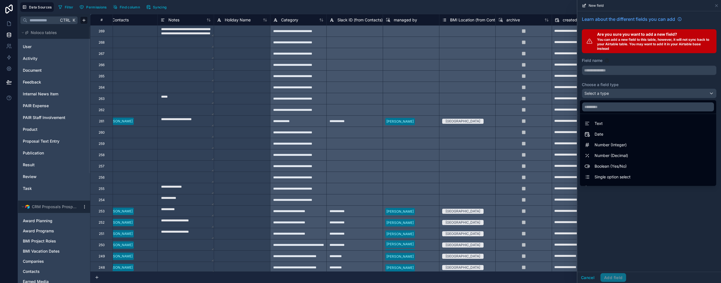
click at [625, 78] on div at bounding box center [650, 141] width 144 height 283
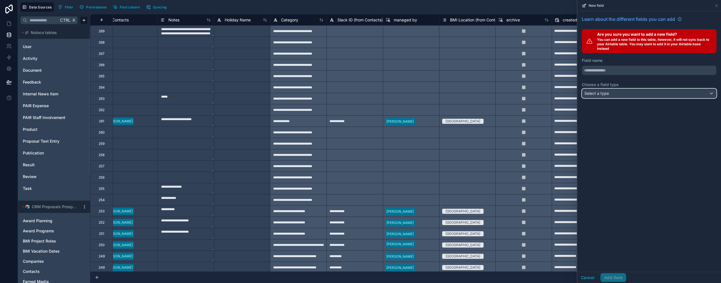
click at [623, 96] on div "Select a type" at bounding box center [649, 93] width 134 height 9
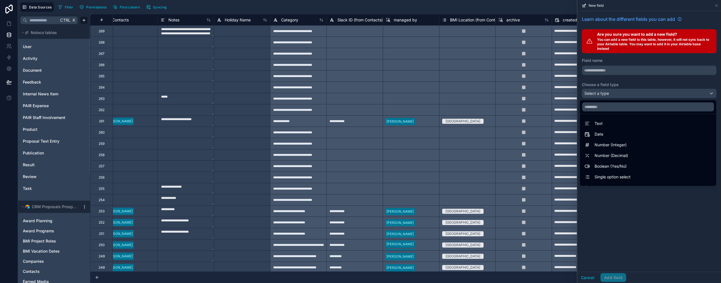
click at [653, 69] on div at bounding box center [650, 141] width 144 height 283
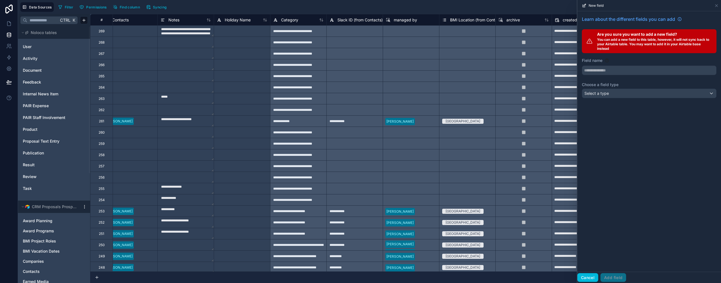
click at [594, 276] on button "Cancel" at bounding box center [588, 278] width 21 height 9
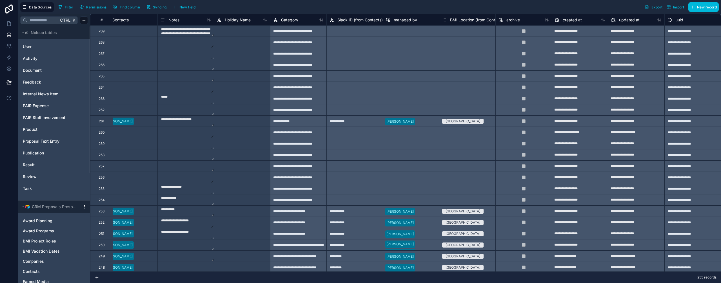
click at [463, 95] on div "Select a BMI Location (from Contacts)" at bounding box center [467, 98] width 56 height 11
click at [181, 186] on textarea "**********" at bounding box center [186, 188] width 56 height 11
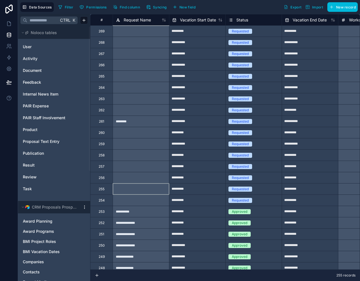
click at [343, 30] on div "*" at bounding box center [366, 30] width 56 height 11
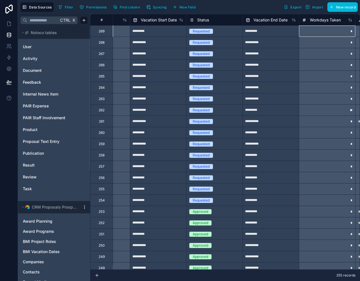
click at [317, 28] on div "*" at bounding box center [327, 30] width 56 height 11
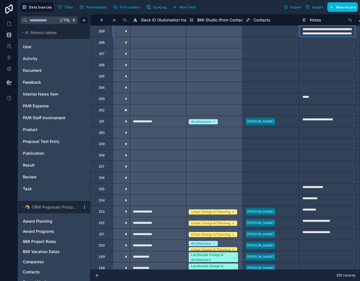
scroll to position [0, 321]
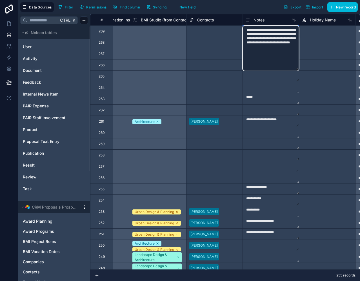
click at [281, 33] on textarea "**********" at bounding box center [271, 48] width 56 height 45
click at [229, 112] on div at bounding box center [230, 110] width 20 height 6
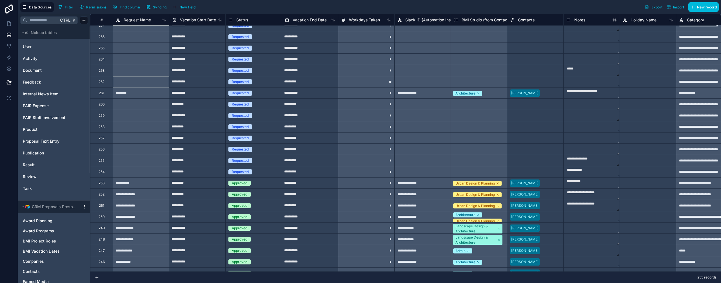
scroll to position [0, 0]
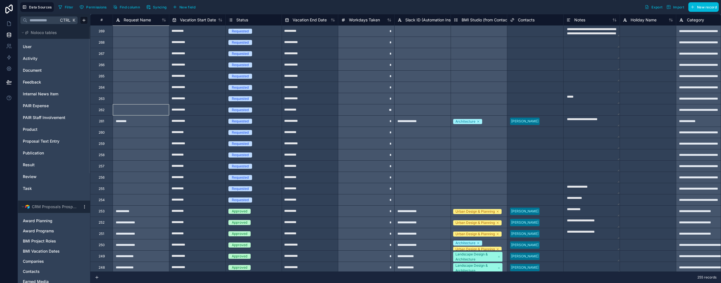
click at [319, 44] on input "**********" at bounding box center [310, 42] width 56 height 9
select select "****"
select select "**"
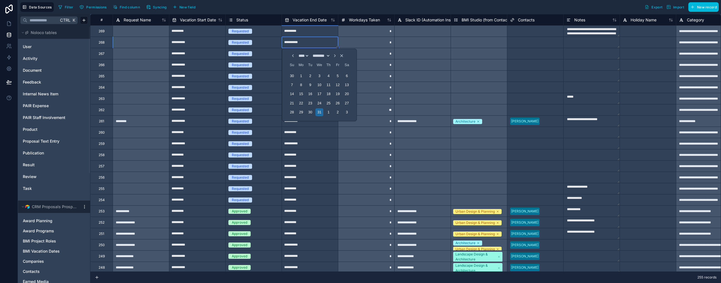
click at [521, 33] on div "Select a Contacts" at bounding box center [524, 31] width 28 height 5
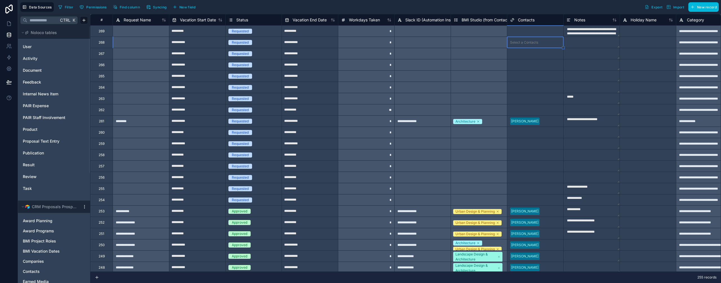
click at [520, 31] on div "Select a Contacts" at bounding box center [524, 31] width 28 height 5
click at [519, 31] on div "Select a Contacts" at bounding box center [524, 31] width 28 height 5
type input "*****"
click at [523, 56] on div "[PERSON_NAME]" at bounding box center [535, 56] width 56 height 11
click at [527, 57] on div "Select a Contacts" at bounding box center [535, 54] width 56 height 8
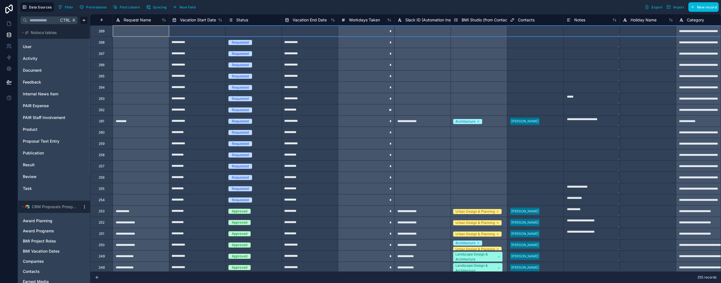
click at [536, 31] on div "Select a Contacts" at bounding box center [524, 31] width 28 height 5
click at [306, 32] on input "text" at bounding box center [310, 31] width 56 height 9
select select "****"
select select "*"
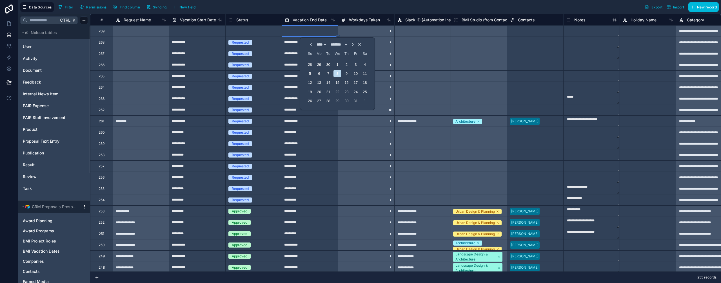
click at [450, 43] on div at bounding box center [422, 42] width 56 height 11
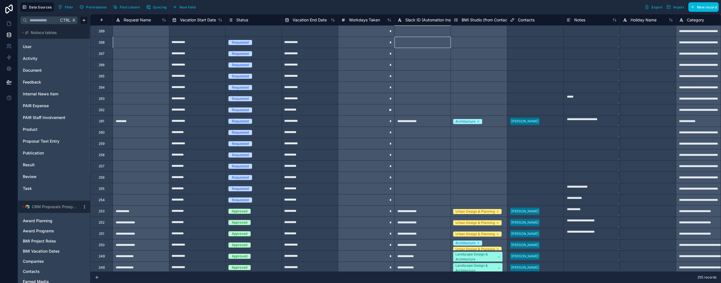
click at [106, 32] on div "269" at bounding box center [101, 30] width 23 height 11
click at [102, 31] on div "269" at bounding box center [102, 31] width 6 height 5
click at [554, 54] on div at bounding box center [551, 54] width 20 height 6
click at [522, 34] on div "Select a Contacts" at bounding box center [535, 31] width 56 height 8
click at [106, 32] on div "269" at bounding box center [101, 30] width 23 height 11
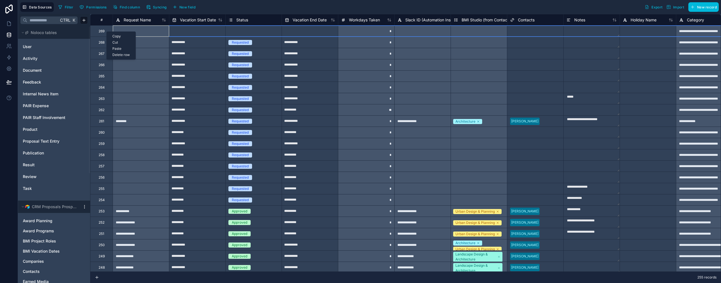
click at [121, 54] on div "Delete row" at bounding box center [121, 55] width 29 height 6
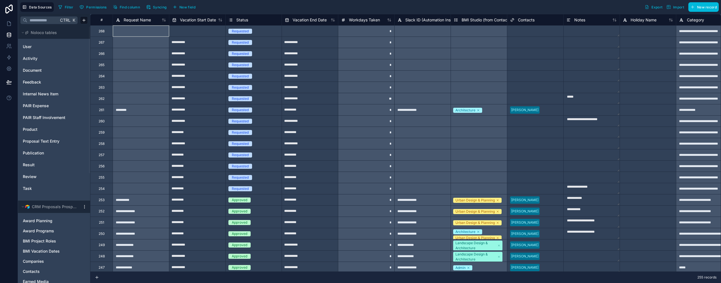
type input "**********"
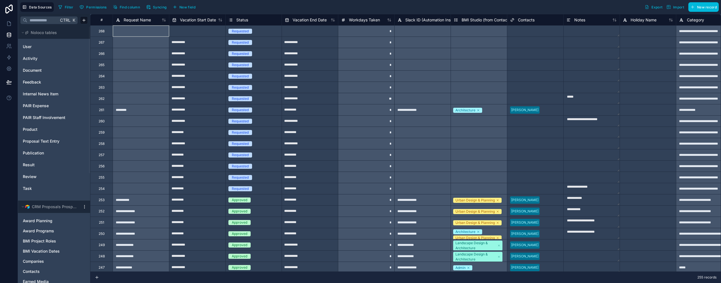
type input "**********"
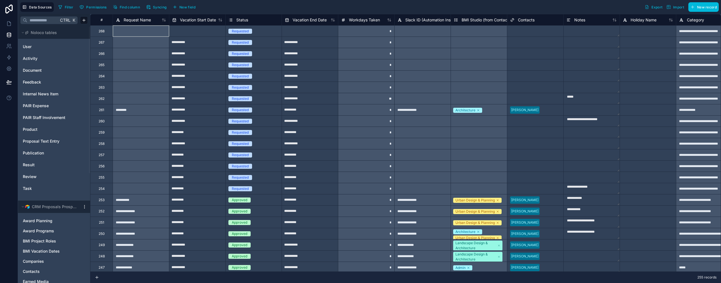
type input "*********"
type input "**********"
type input "*********"
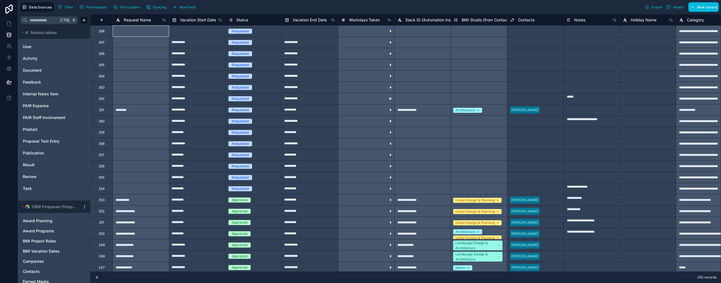
type input "**********"
type input "*********"
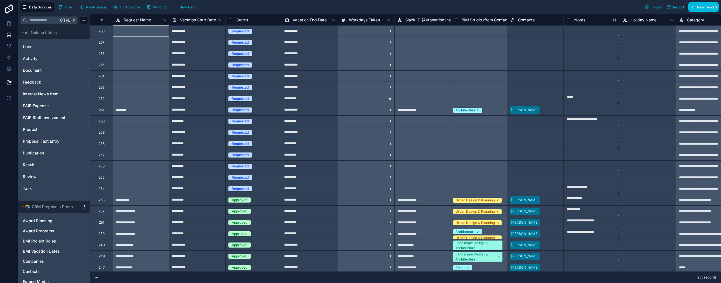
type input "*********"
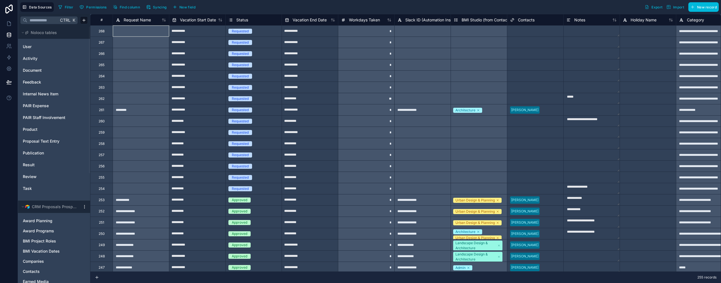
type input "*********"
type input "**********"
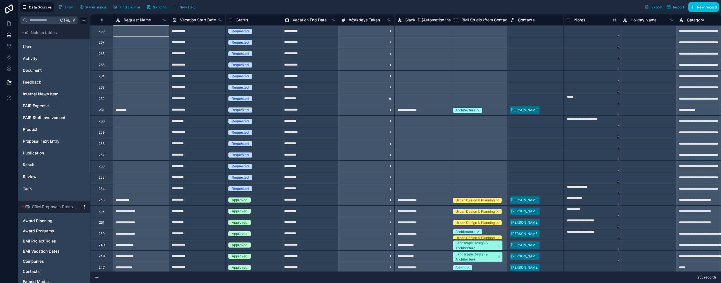
type input "**********"
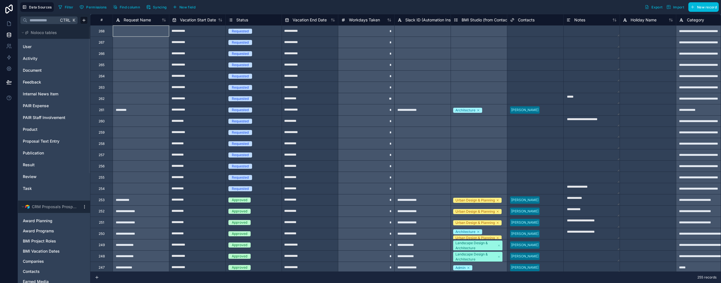
type input "**********"
type input "********"
type input "*********"
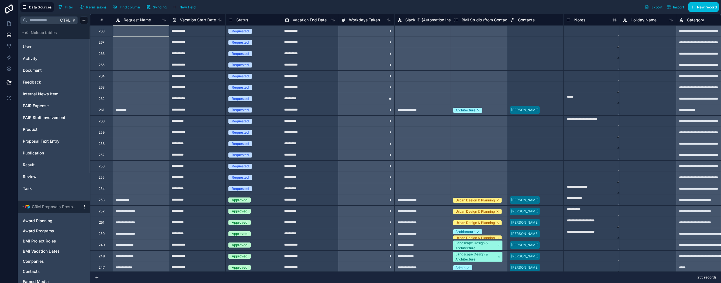
type input "*********"
type input "********"
type textarea "*****"
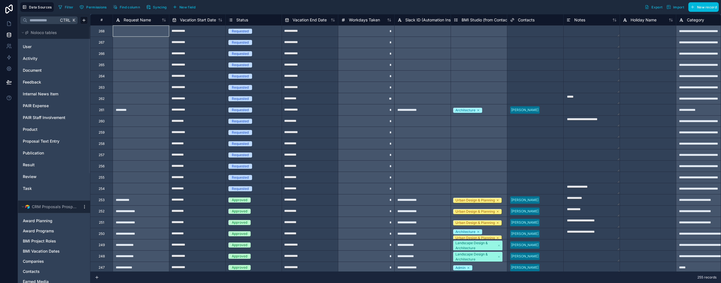
type textarea "**********"
type textarea "*********"
type textarea "**********"
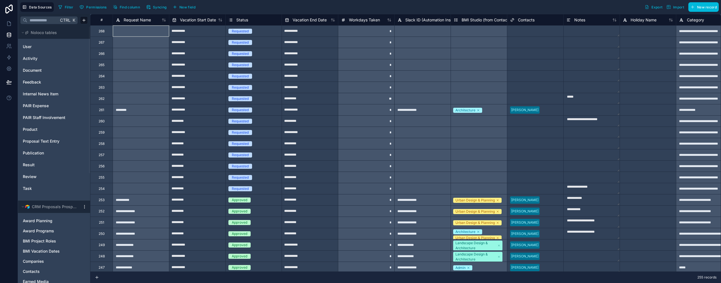
type textarea "**********"
click at [306, 183] on div "*********" at bounding box center [310, 188] width 56 height 11
click at [131, 188] on div at bounding box center [141, 188] width 56 height 11
click at [121, 177] on div at bounding box center [141, 177] width 56 height 11
click at [125, 164] on div at bounding box center [141, 166] width 56 height 11
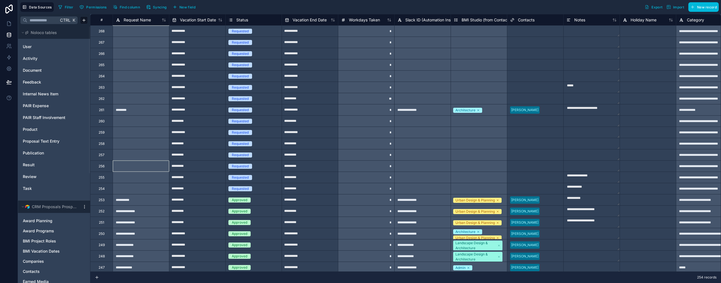
click at [124, 156] on div at bounding box center [141, 154] width 56 height 11
click at [123, 143] on div at bounding box center [141, 143] width 56 height 11
click at [123, 130] on div at bounding box center [141, 132] width 56 height 11
click at [126, 123] on div at bounding box center [141, 121] width 56 height 11
click at [127, 111] on div "********" at bounding box center [141, 109] width 56 height 11
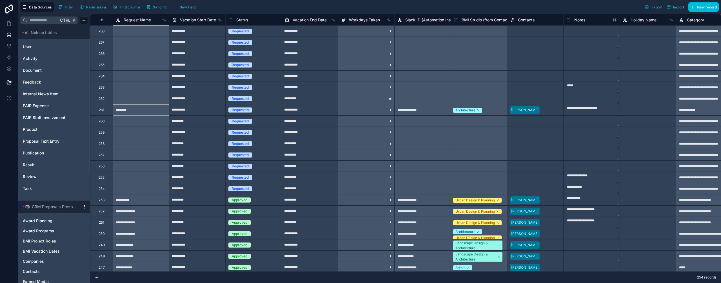
click at [128, 97] on div at bounding box center [141, 98] width 56 height 11
click at [129, 89] on div at bounding box center [141, 87] width 56 height 11
click at [130, 79] on div at bounding box center [141, 75] width 56 height 11
click at [130, 68] on div at bounding box center [141, 64] width 56 height 11
click at [128, 57] on div at bounding box center [141, 53] width 56 height 11
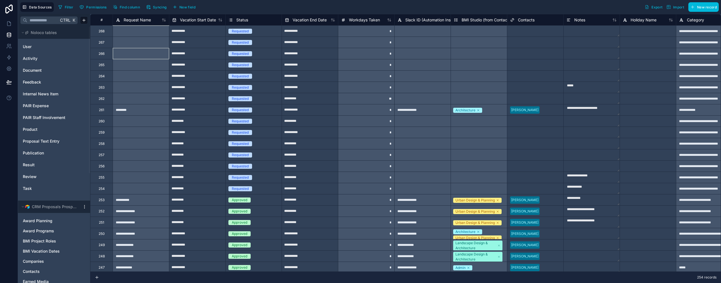
click at [128, 43] on div at bounding box center [141, 42] width 56 height 11
click at [129, 33] on div at bounding box center [141, 30] width 56 height 11
click at [297, 193] on input "*********" at bounding box center [310, 189] width 56 height 9
select select "****"
select select "**"
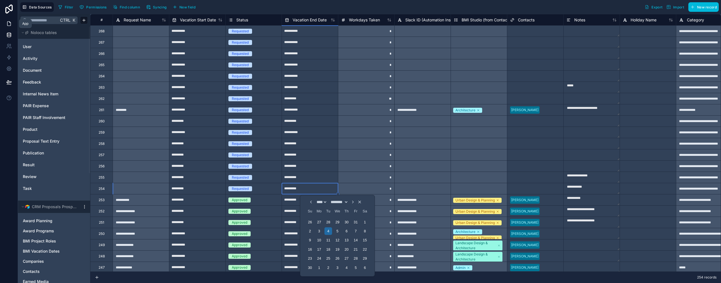
click at [8, 25] on icon at bounding box center [9, 24] width 6 height 6
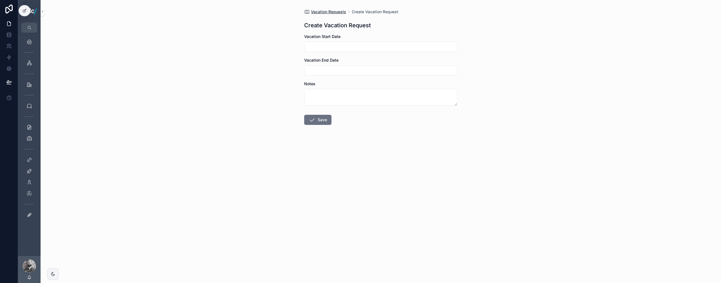
click at [332, 12] on span "Vacation Requests" at bounding box center [328, 12] width 35 height 6
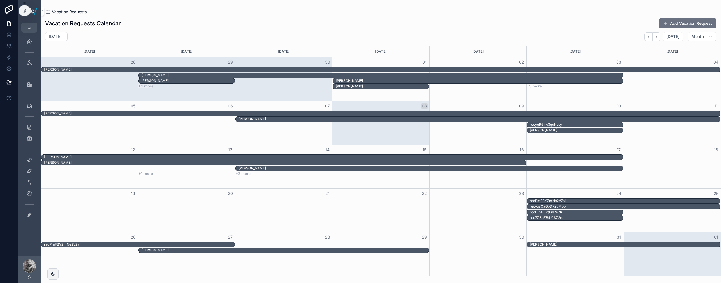
click at [65, 10] on span "Vacation Requests" at bounding box center [69, 12] width 35 height 6
click at [29, 58] on link "Intranet" at bounding box center [29, 63] width 16 height 10
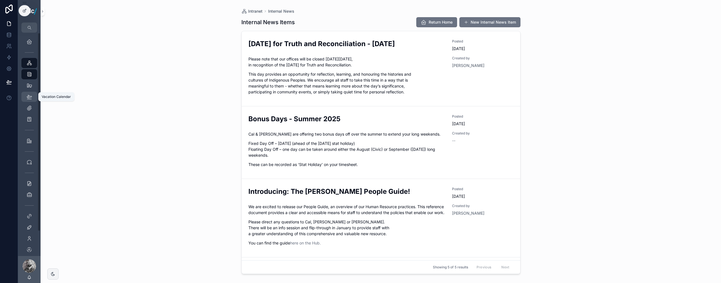
click at [29, 95] on icon "scrollable content" at bounding box center [29, 97] width 6 height 6
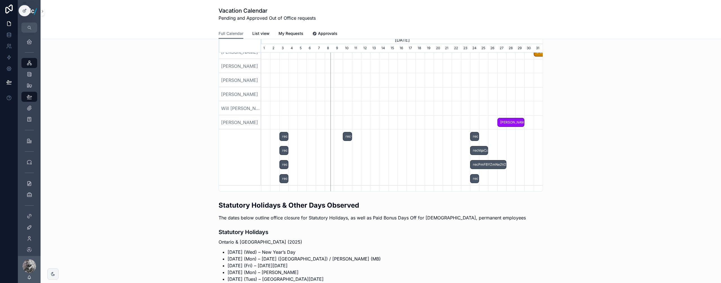
scroll to position [5, 0]
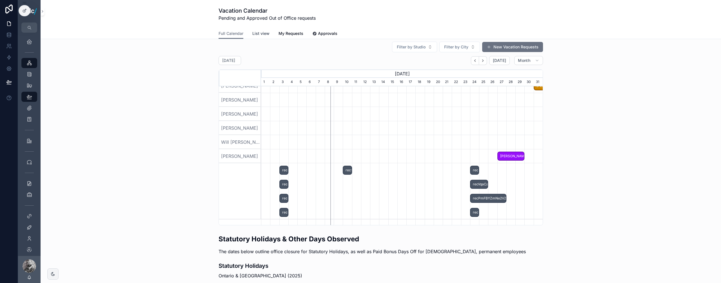
click at [254, 32] on span "List view" at bounding box center [260, 34] width 17 height 6
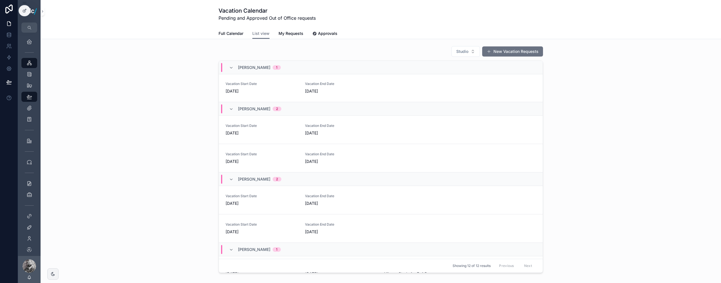
scroll to position [265, 0]
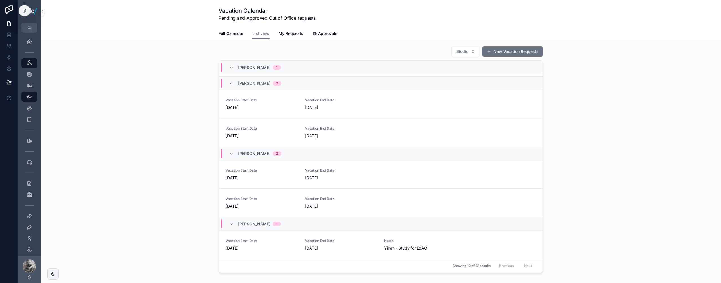
click at [521, 266] on div "Previous Next" at bounding box center [515, 266] width 41 height 9
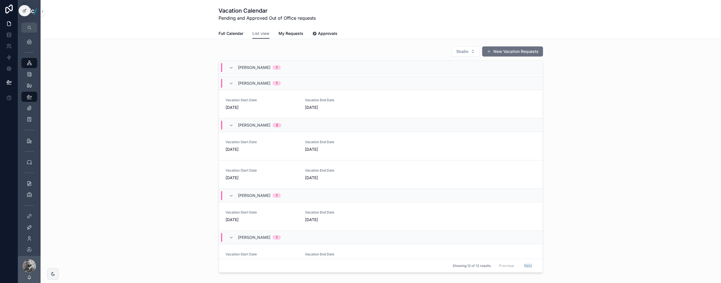
scroll to position [0, 0]
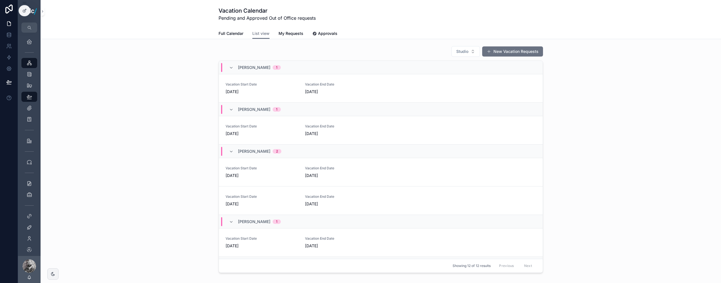
click at [226, 152] on div "[PERSON_NAME] 2" at bounding box center [255, 151] width 66 height 9
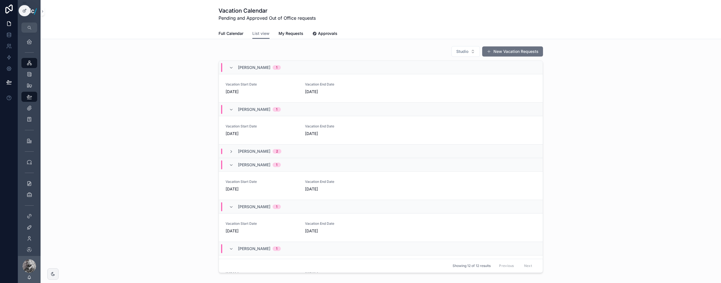
click at [235, 208] on div "[PERSON_NAME] 1" at bounding box center [255, 207] width 52 height 9
click at [229, 218] on span "scrollable content" at bounding box center [231, 220] width 5 height 5
click at [285, 35] on span "My Requests" at bounding box center [291, 34] width 25 height 6
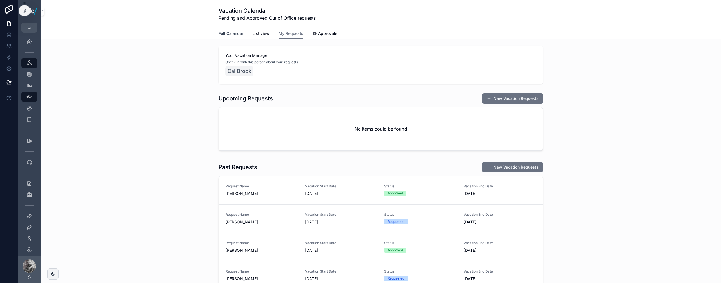
click at [230, 33] on span "Full Calendar" at bounding box center [231, 34] width 25 height 6
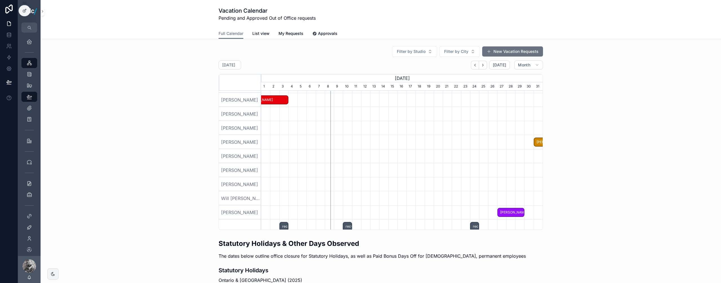
scroll to position [416, 0]
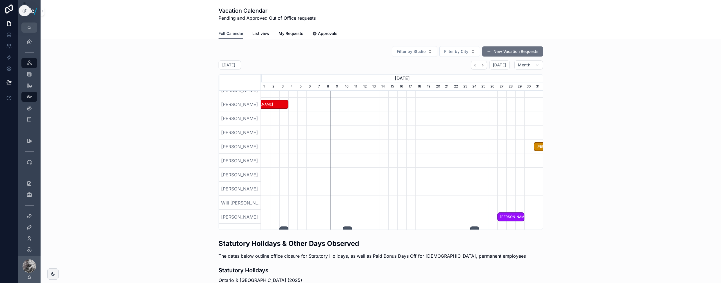
drag, startPoint x: 261, startPoint y: 31, endPoint x: 238, endPoint y: 34, distance: 22.7
click at [260, 31] on span "List view" at bounding box center [260, 34] width 17 height 6
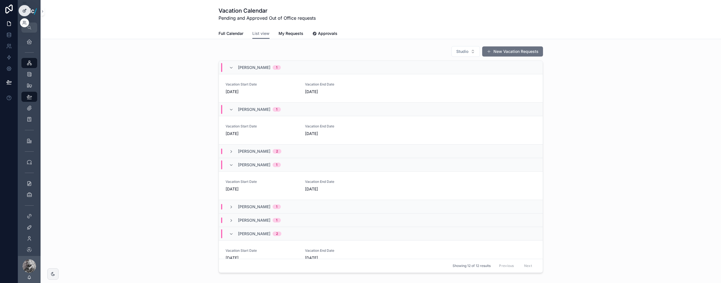
click at [26, 10] on icon at bounding box center [25, 10] width 2 height 2
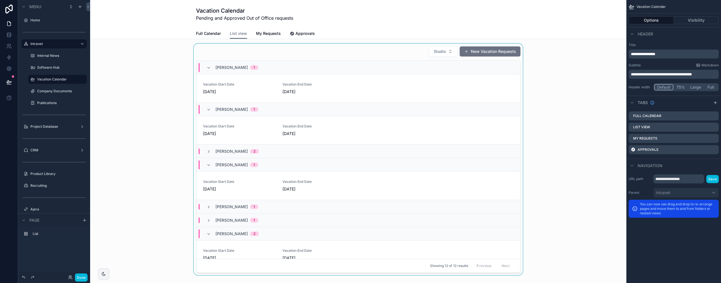
click at [372, 56] on div "scrollable content" at bounding box center [358, 161] width 527 height 234
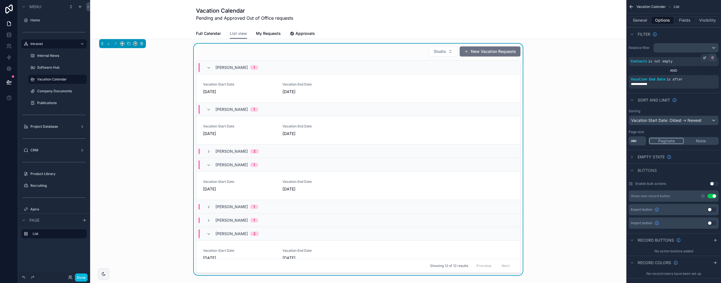
click at [714, 59] on icon "scrollable content" at bounding box center [712, 57] width 3 height 3
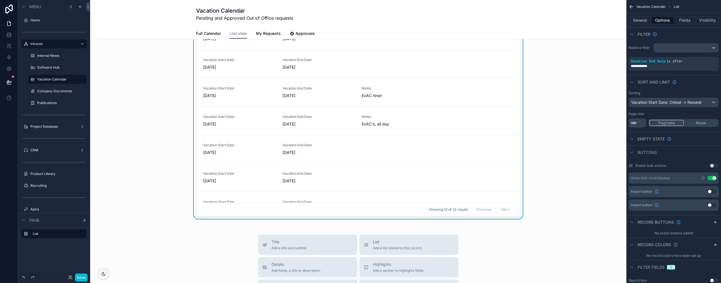
scroll to position [436, 0]
click at [710, 48] on span "Add condition group" at bounding box center [698, 48] width 39 height 4
click at [661, 47] on div "scrollable content" at bounding box center [686, 47] width 65 height 9
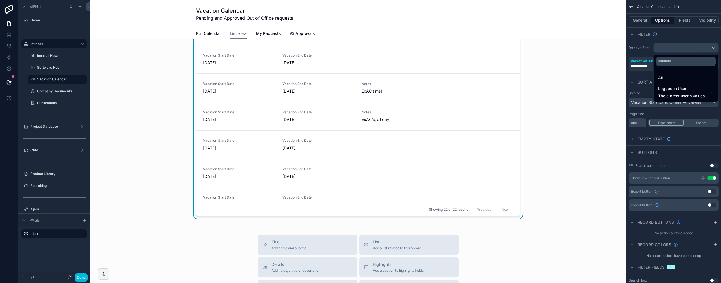
click at [644, 64] on div "scrollable content" at bounding box center [360, 141] width 721 height 283
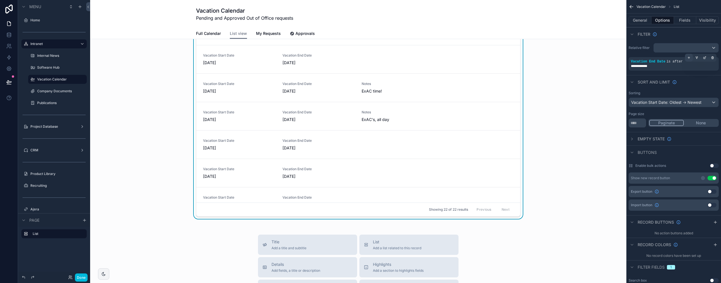
click at [687, 57] on icon "scrollable content" at bounding box center [688, 57] width 3 height 3
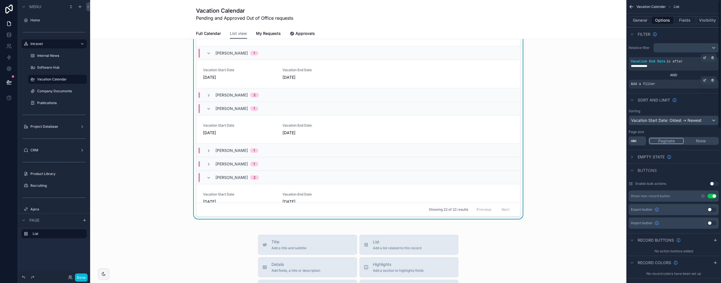
click at [649, 83] on span "Add a filter" at bounding box center [643, 84] width 24 height 5
click at [704, 79] on icon "scrollable content" at bounding box center [704, 80] width 3 height 3
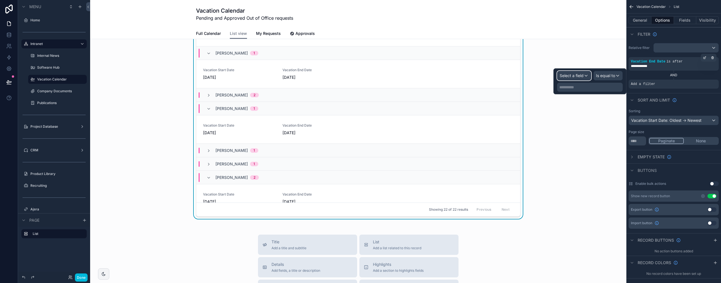
click at [580, 79] on div "Select a field" at bounding box center [575, 75] width 34 height 9
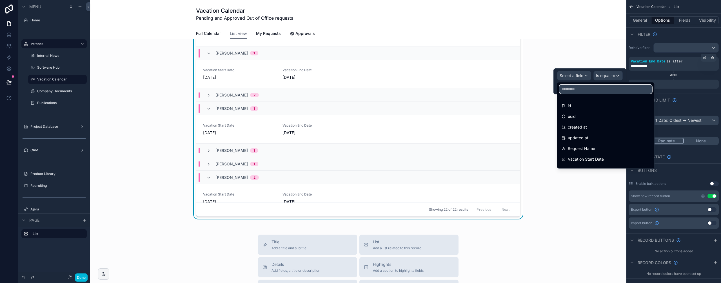
click at [585, 88] on input "text" at bounding box center [606, 89] width 93 height 9
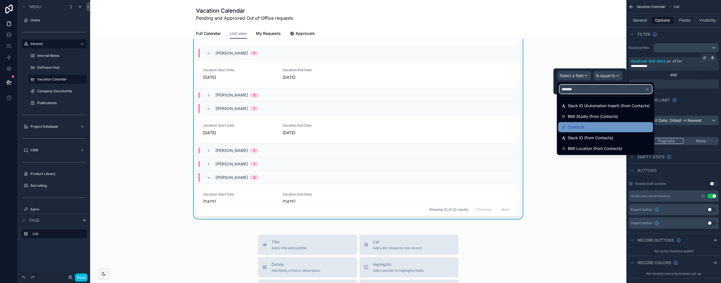
type input "*******"
click at [578, 129] on span "Contacts" at bounding box center [576, 127] width 17 height 7
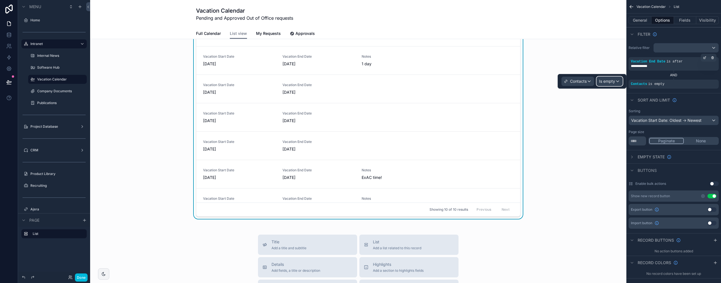
click at [609, 80] on span "Is empty" at bounding box center [607, 82] width 16 height 6
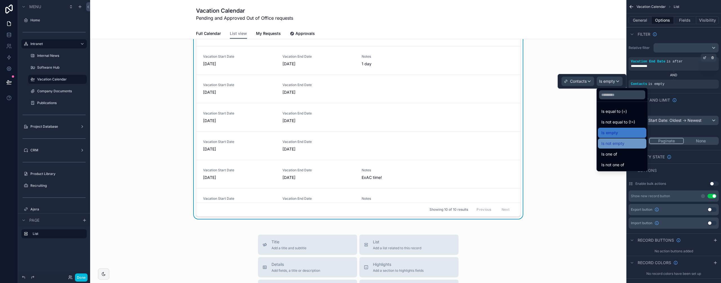
click at [621, 142] on span "Is not empty" at bounding box center [613, 143] width 23 height 7
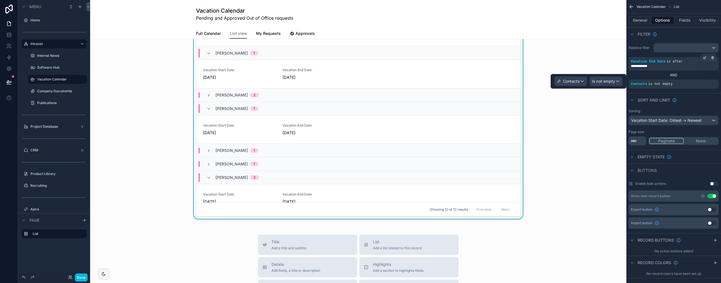
click at [541, 108] on div "Studio New Vacation Requests [PERSON_NAME] 1 Vacation Start Date [DATE] Vacatio…" at bounding box center [358, 104] width 527 height 234
click at [78, 278] on button "Done" at bounding box center [81, 278] width 13 height 8
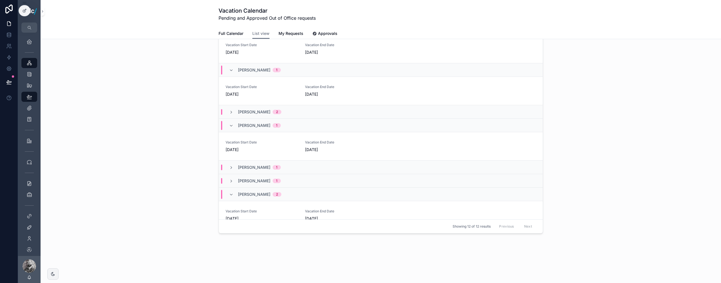
scroll to position [39, 0]
click at [12, 79] on button at bounding box center [9, 82] width 12 height 16
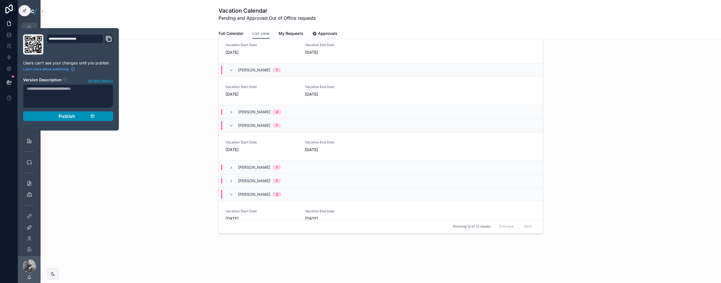
click at [59, 118] on span "Publish" at bounding box center [67, 117] width 17 height 6
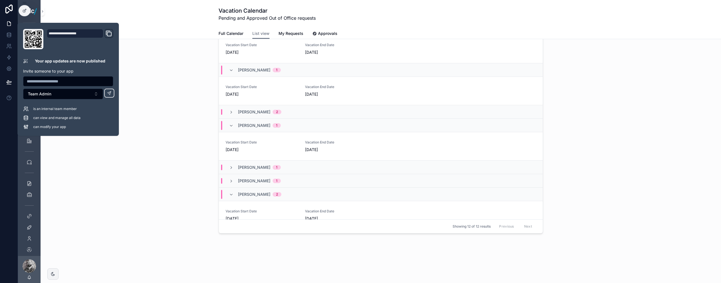
click at [173, 94] on div "Studio New Vacation Requests [PERSON_NAME] 1 Vacation Start Date [DATE] Vacatio…" at bounding box center [381, 121] width 672 height 234
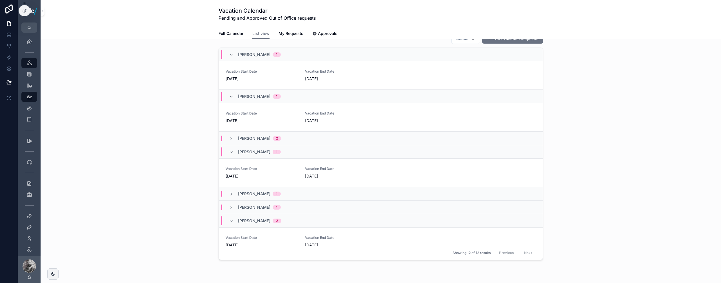
scroll to position [11, 0]
click at [249, 198] on span "[PERSON_NAME]" at bounding box center [254, 196] width 32 height 6
click at [246, 239] on span "[PERSON_NAME]" at bounding box center [254, 238] width 32 height 6
click at [256, 152] on span "[PERSON_NAME]" at bounding box center [254, 154] width 32 height 6
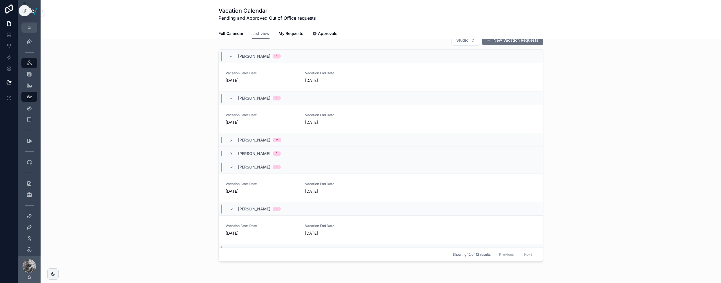
click at [256, 139] on span "[PERSON_NAME]" at bounding box center [254, 140] width 32 height 6
click at [250, 208] on span "[PERSON_NAME]" at bounding box center [254, 211] width 32 height 6
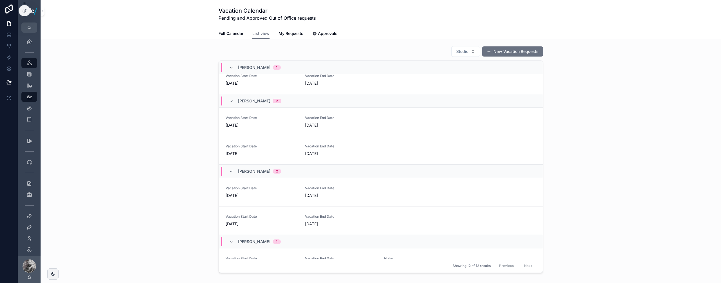
scroll to position [265, 0]
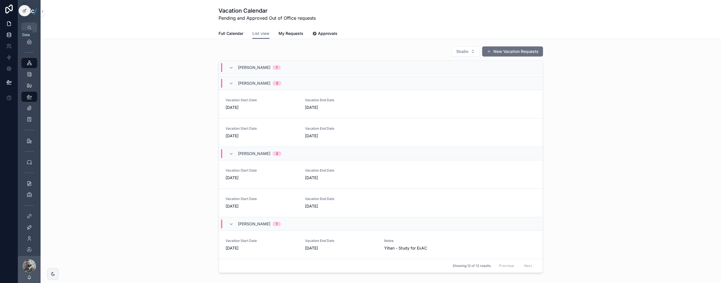
click at [7, 33] on icon at bounding box center [9, 35] width 6 height 6
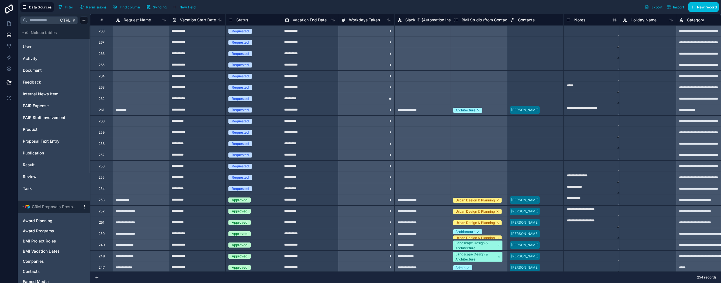
click at [330, 132] on input "**********" at bounding box center [310, 132] width 56 height 9
select select "****"
select select "*"
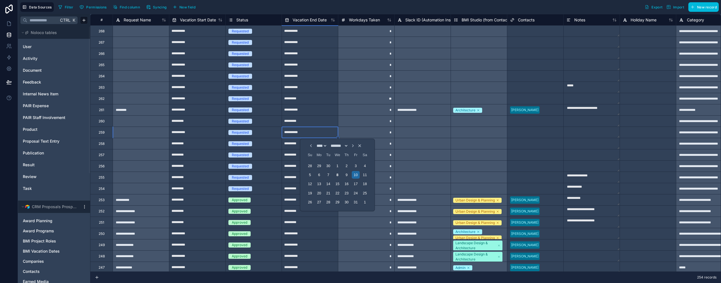
click at [632, 155] on div at bounding box center [648, 154] width 56 height 11
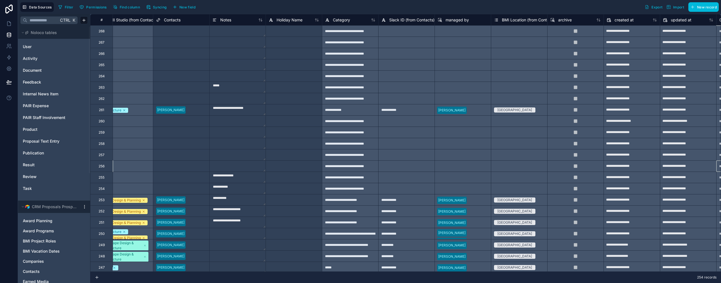
scroll to position [0, 410]
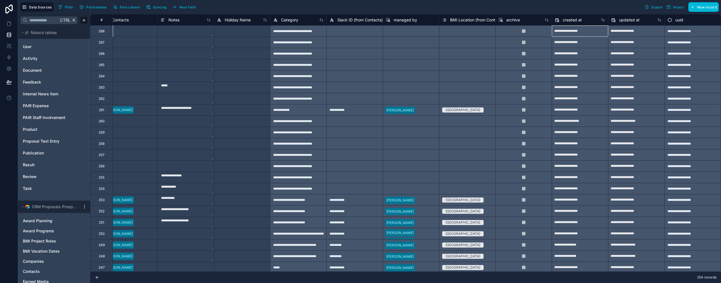
click at [415, 145] on div "Select a managed by" at bounding box center [411, 143] width 56 height 11
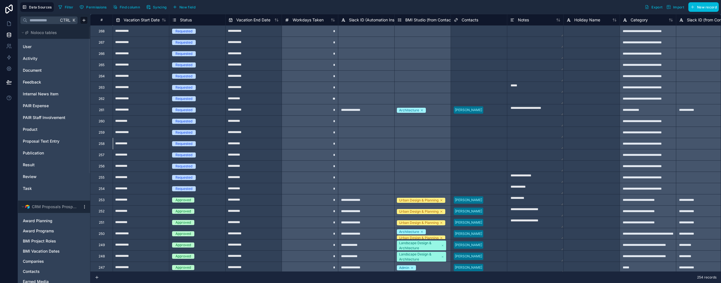
scroll to position [0, 0]
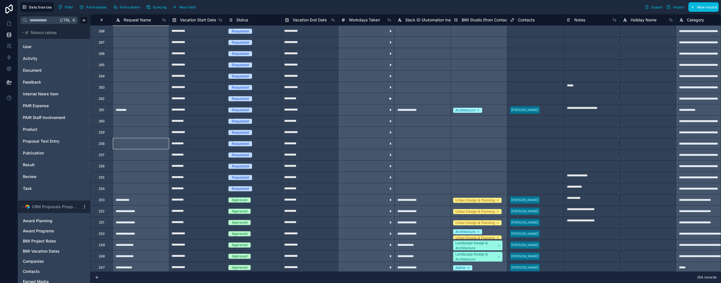
click at [197, 78] on input "**********" at bounding box center [197, 76] width 56 height 9
select select "****"
select select "*"
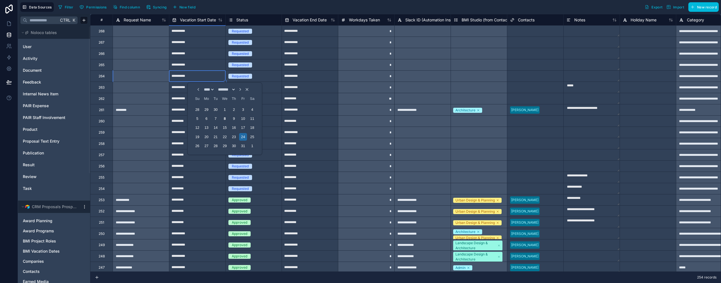
click at [397, 61] on div at bounding box center [422, 64] width 56 height 11
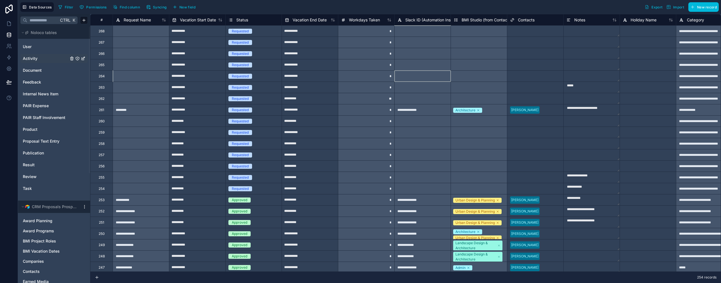
click at [30, 56] on div "Activity" at bounding box center [54, 58] width 68 height 9
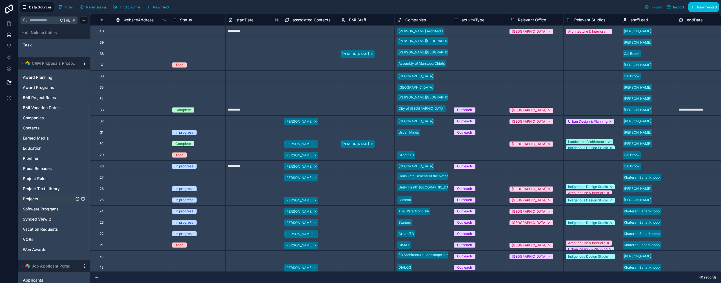
scroll to position [136, 0]
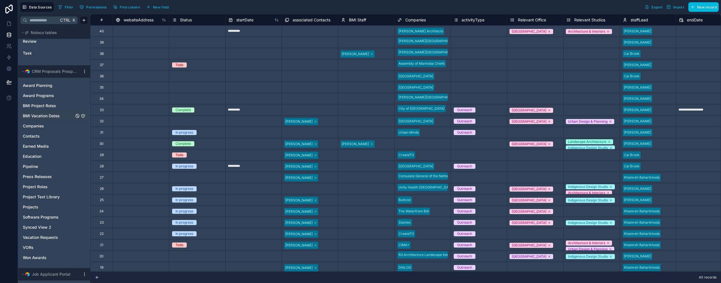
click at [53, 114] on span "BMI Vacation Dates" at bounding box center [41, 116] width 37 height 6
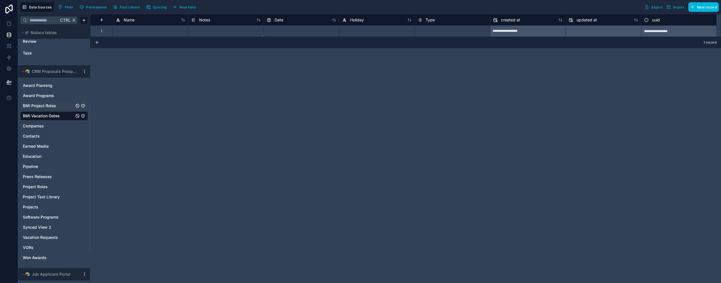
click at [53, 105] on span "BMI Project Roles" at bounding box center [39, 106] width 33 height 6
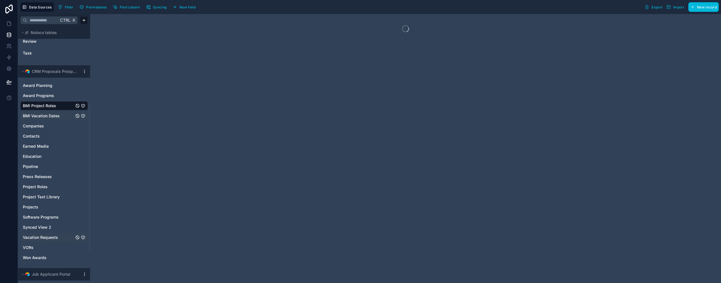
click at [50, 238] on span "Vacation Requests" at bounding box center [40, 238] width 35 height 6
